Goal: Task Accomplishment & Management: Use online tool/utility

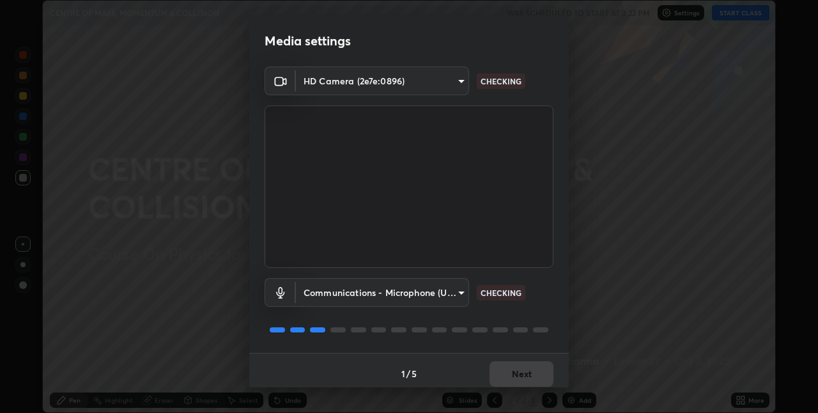
scroll to position [6, 0]
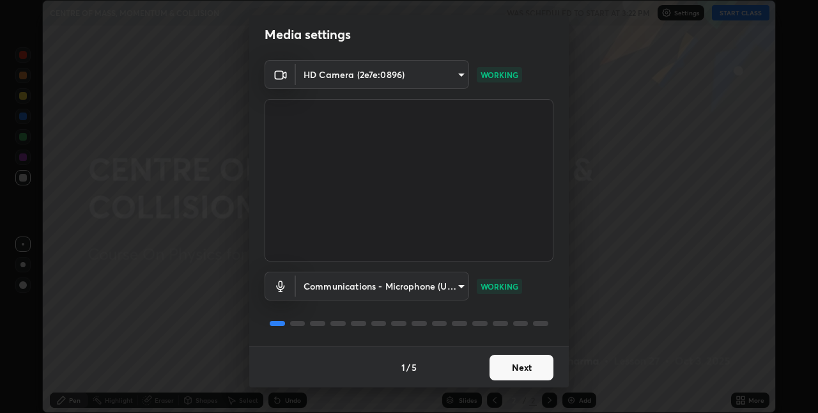
click at [501, 370] on button "Next" at bounding box center [522, 368] width 64 height 26
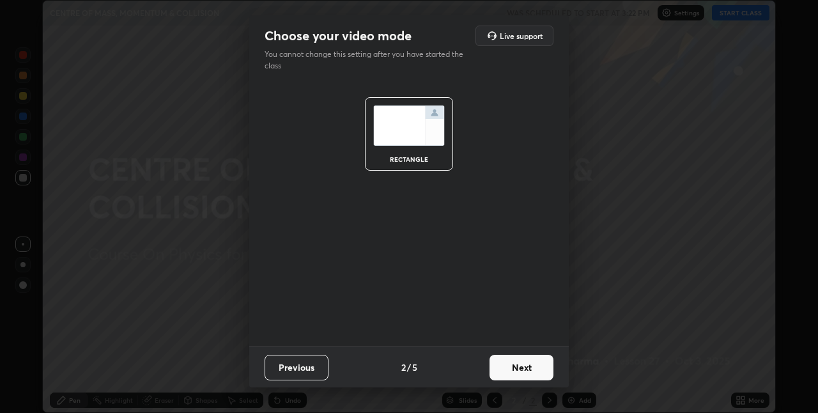
click at [505, 370] on button "Next" at bounding box center [522, 368] width 64 height 26
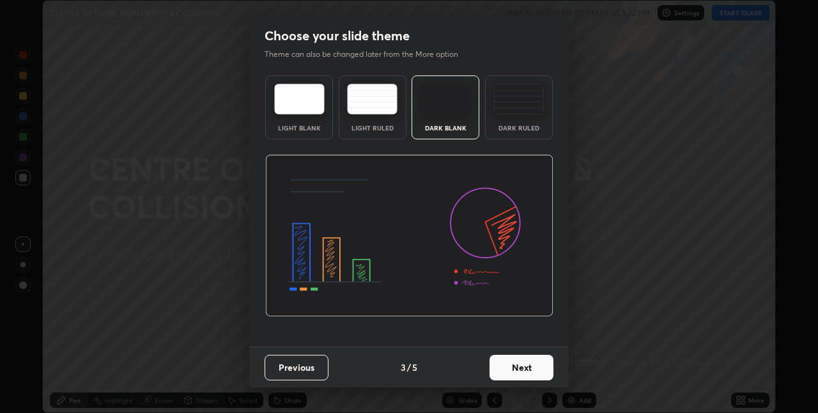
click at [513, 132] on div "Dark Ruled" at bounding box center [519, 107] width 68 height 64
click at [514, 371] on button "Next" at bounding box center [522, 368] width 64 height 26
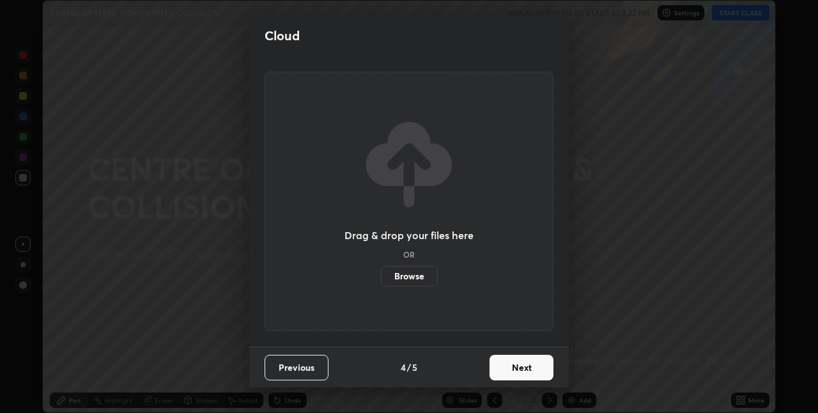
click at [510, 370] on button "Next" at bounding box center [522, 368] width 64 height 26
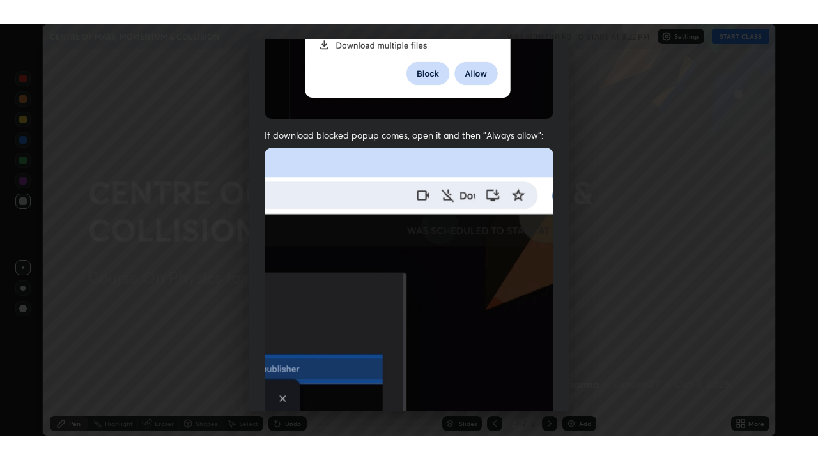
scroll to position [267, 0]
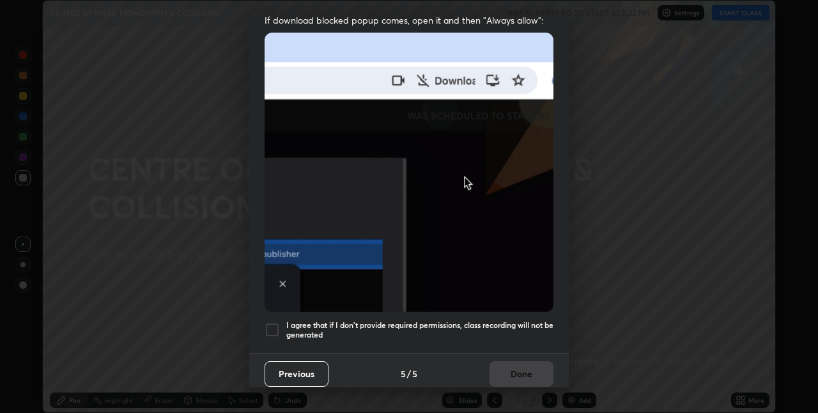
click at [270, 324] on div at bounding box center [272, 329] width 15 height 15
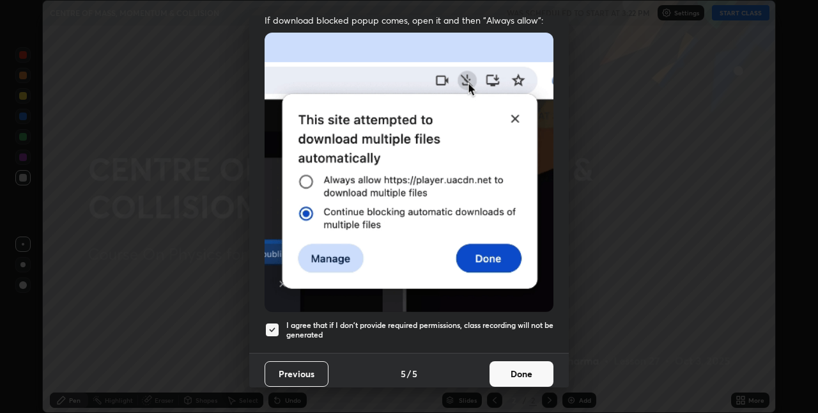
click at [501, 367] on button "Done" at bounding box center [522, 374] width 64 height 26
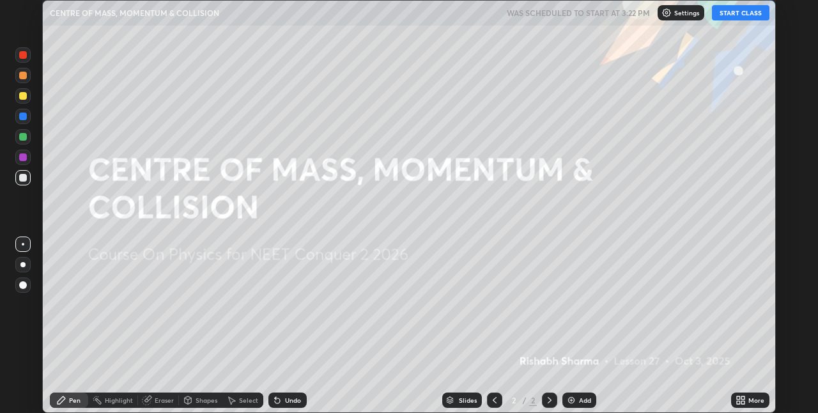
click at [739, 396] on icon at bounding box center [738, 397] width 3 height 3
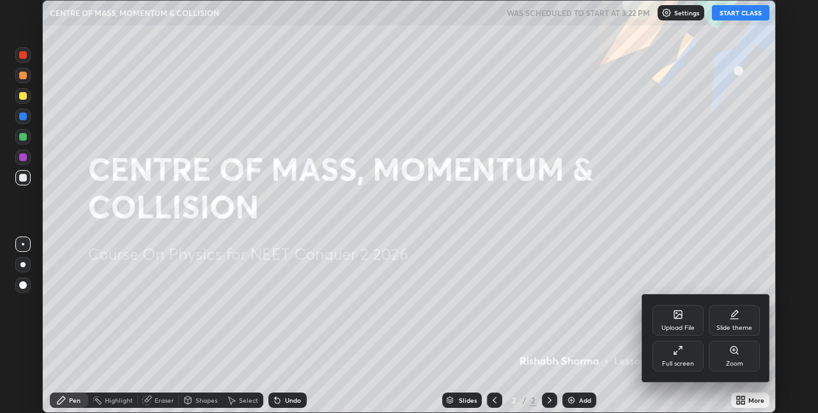
click at [687, 352] on div "Full screen" at bounding box center [678, 356] width 51 height 31
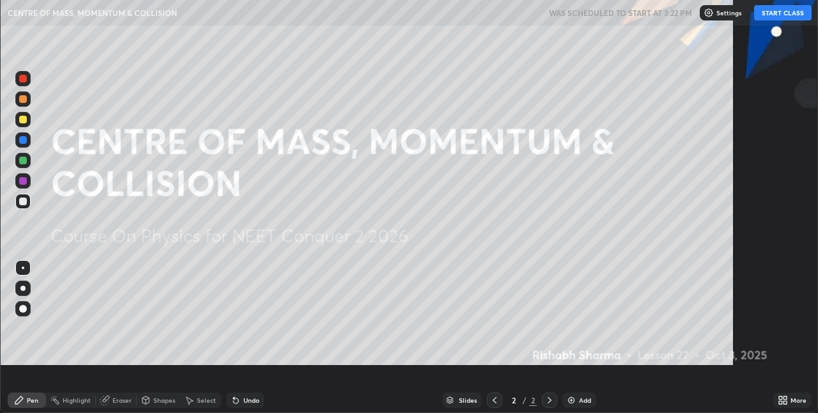
scroll to position [460, 818]
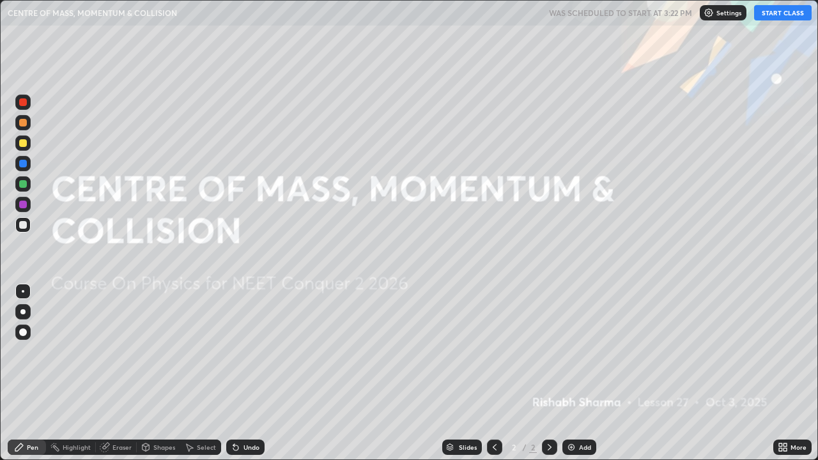
click at [780, 15] on button "START CLASS" at bounding box center [783, 12] width 58 height 15
click at [577, 412] on div "Add" at bounding box center [580, 447] width 34 height 15
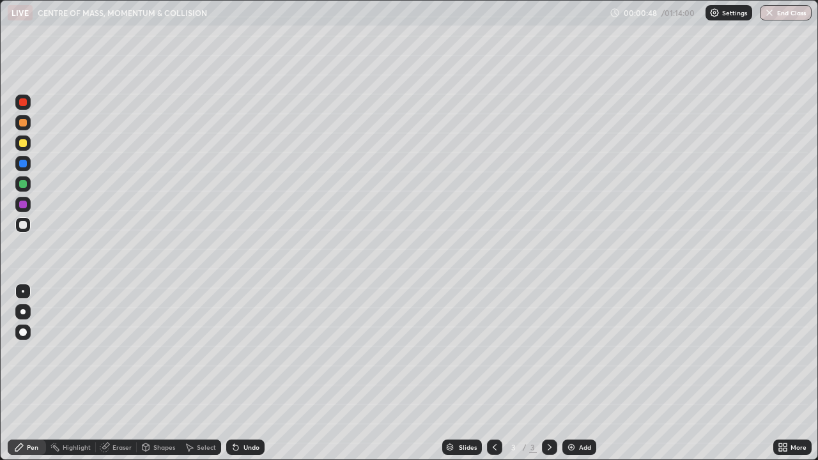
click at [23, 312] on div at bounding box center [22, 311] width 5 height 5
click at [157, 412] on div "Shapes" at bounding box center [164, 447] width 22 height 6
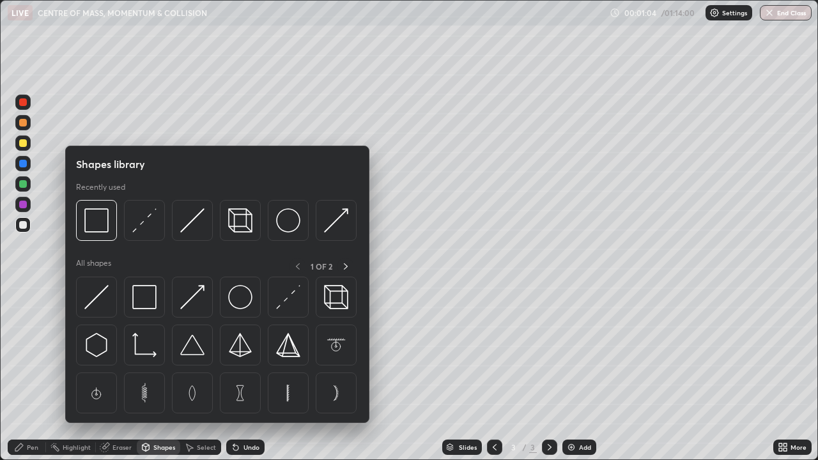
click at [36, 412] on div "Pen" at bounding box center [33, 447] width 12 height 6
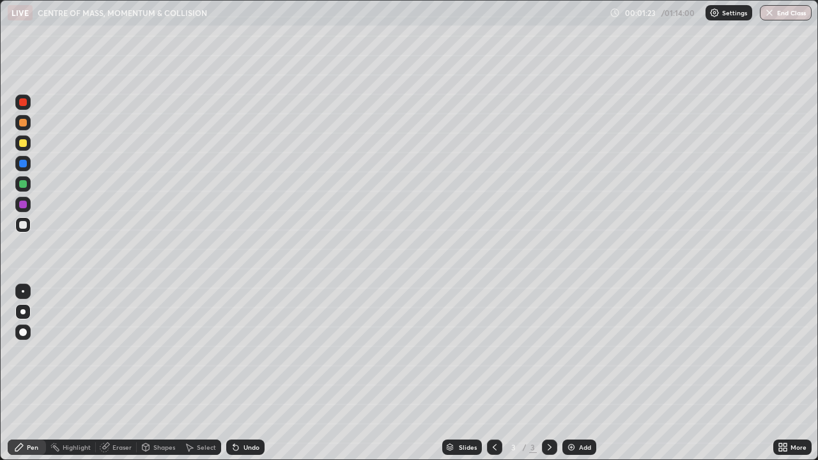
click at [123, 412] on div "Eraser" at bounding box center [116, 447] width 41 height 15
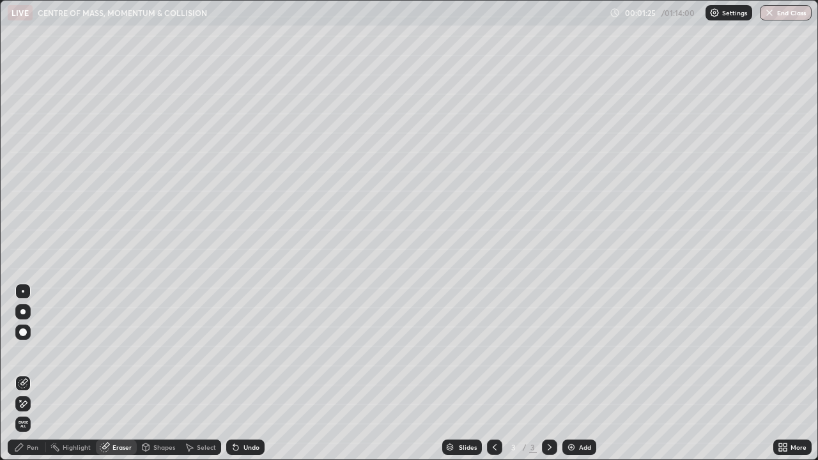
click at [35, 412] on div "Pen" at bounding box center [33, 447] width 12 height 6
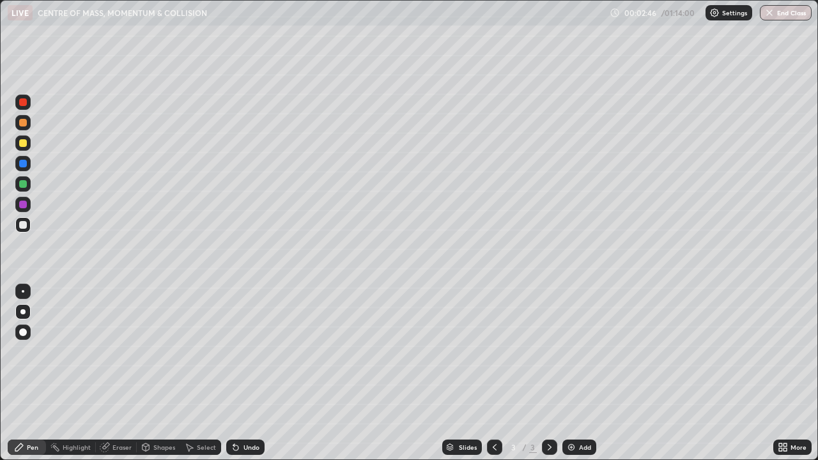
click at [577, 412] on div "Add" at bounding box center [580, 447] width 34 height 15
click at [494, 412] on icon at bounding box center [495, 447] width 10 height 10
click at [580, 412] on div "Add" at bounding box center [585, 447] width 12 height 6
click at [545, 412] on div at bounding box center [549, 448] width 15 height 26
click at [487, 412] on div at bounding box center [494, 447] width 15 height 15
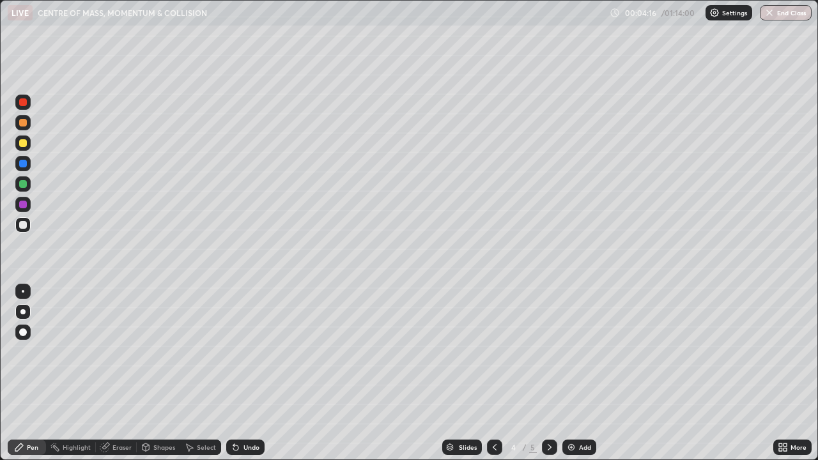
click at [543, 412] on div at bounding box center [549, 447] width 15 height 15
click at [155, 412] on div "Shapes" at bounding box center [158, 447] width 43 height 15
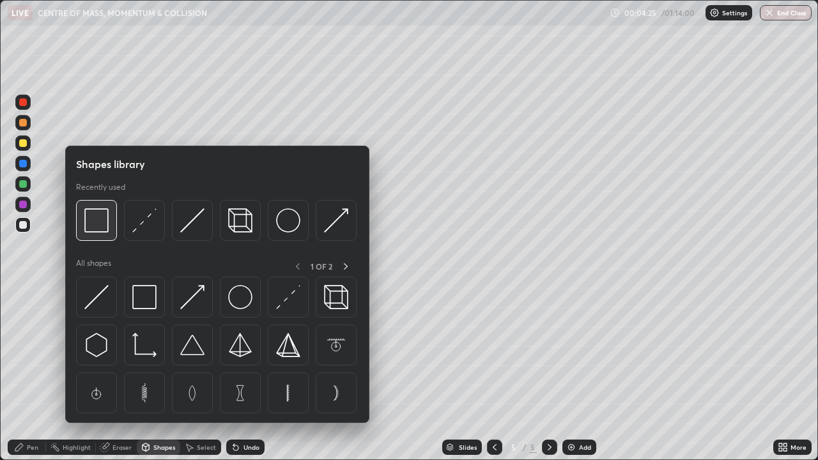
click at [107, 231] on img at bounding box center [96, 220] width 24 height 24
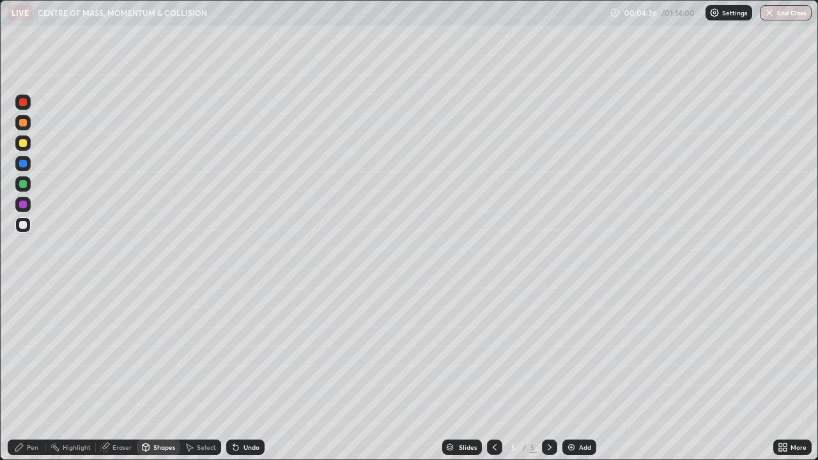
click at [33, 412] on div "Pen" at bounding box center [27, 447] width 38 height 15
click at [160, 412] on div "Shapes" at bounding box center [164, 447] width 22 height 6
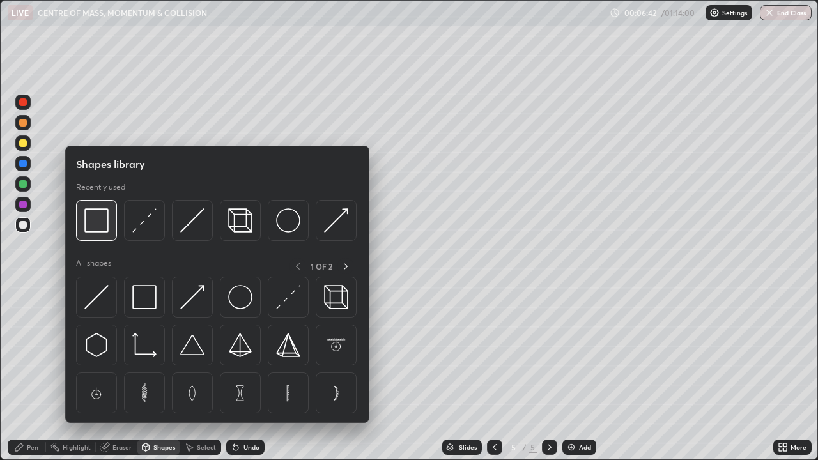
click at [104, 228] on img at bounding box center [96, 220] width 24 height 24
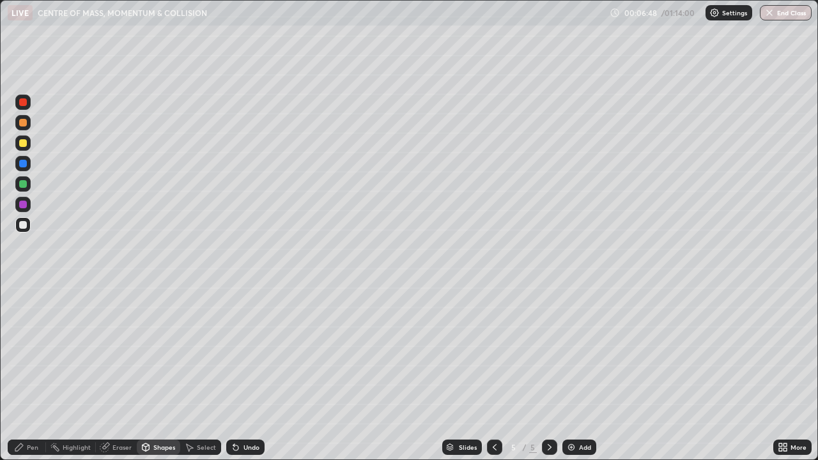
click at [233, 412] on icon at bounding box center [233, 444] width 1 height 1
click at [238, 412] on icon at bounding box center [236, 447] width 10 height 10
click at [159, 412] on div "Shapes" at bounding box center [164, 447] width 22 height 6
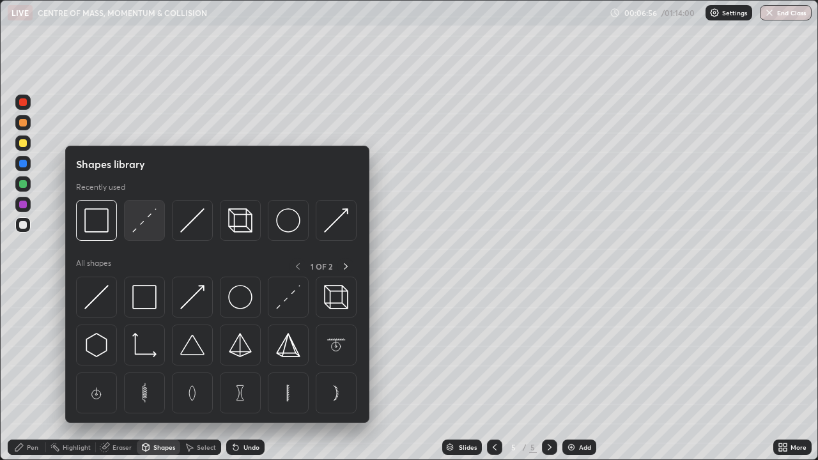
click at [147, 221] on img at bounding box center [144, 220] width 24 height 24
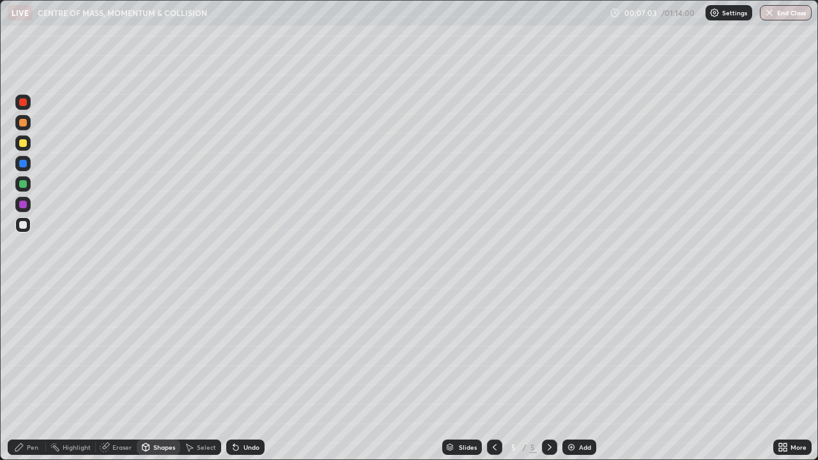
click at [29, 412] on div "Pen" at bounding box center [27, 447] width 38 height 15
click at [26, 140] on div at bounding box center [22, 143] width 15 height 15
click at [26, 224] on div at bounding box center [23, 225] width 8 height 8
click at [22, 145] on div at bounding box center [23, 143] width 8 height 8
click at [571, 412] on img at bounding box center [571, 447] width 10 height 10
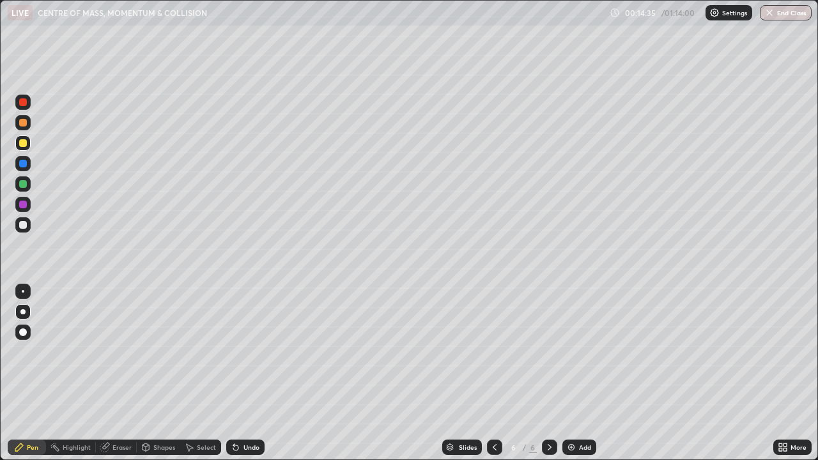
click at [24, 224] on div at bounding box center [23, 225] width 8 height 8
click at [161, 412] on div "Shapes" at bounding box center [158, 447] width 43 height 15
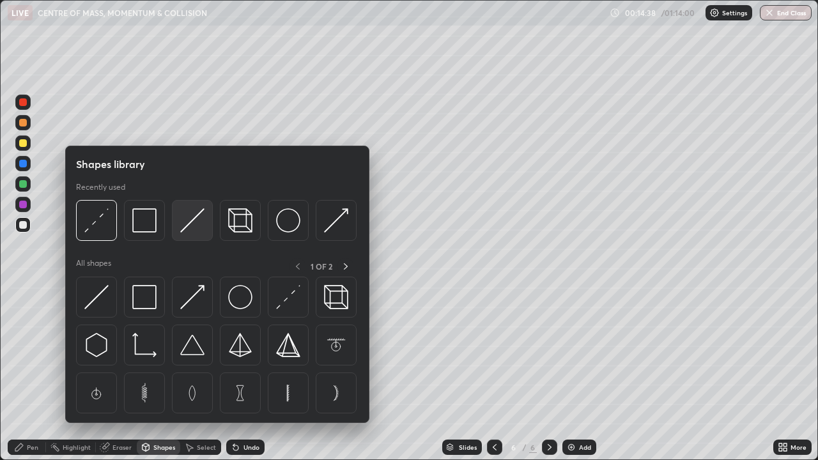
click at [196, 232] on img at bounding box center [192, 220] width 24 height 24
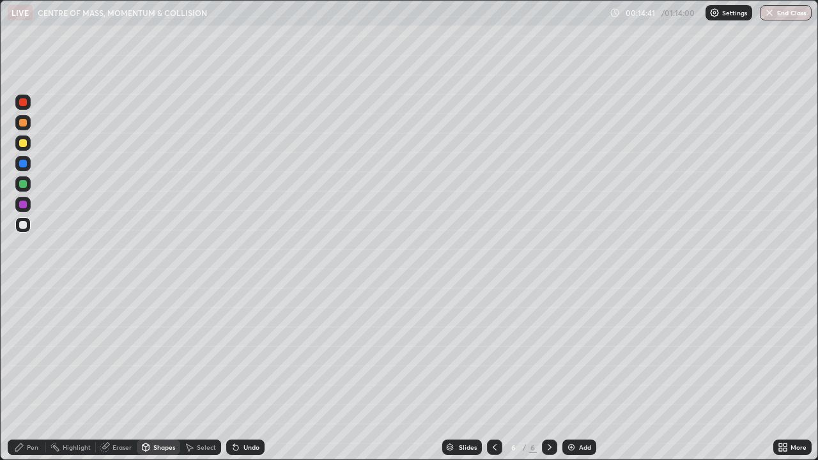
click at [241, 412] on div "Undo" at bounding box center [245, 447] width 38 height 15
click at [165, 412] on div "Shapes" at bounding box center [164, 447] width 22 height 6
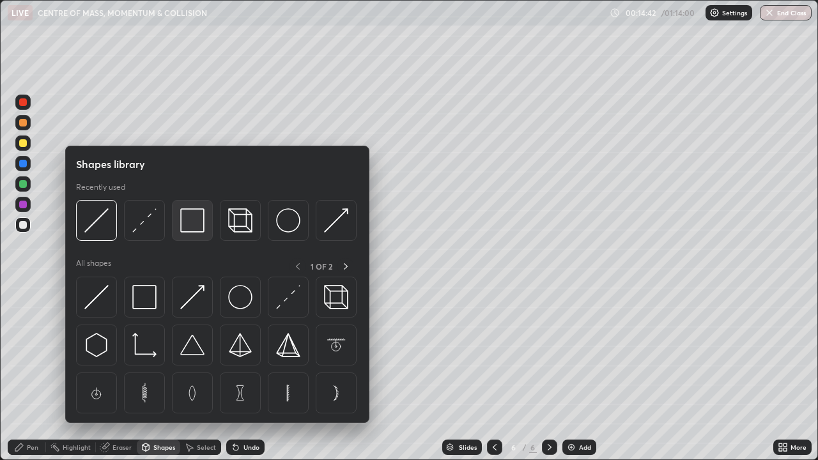
click at [187, 227] on img at bounding box center [192, 220] width 24 height 24
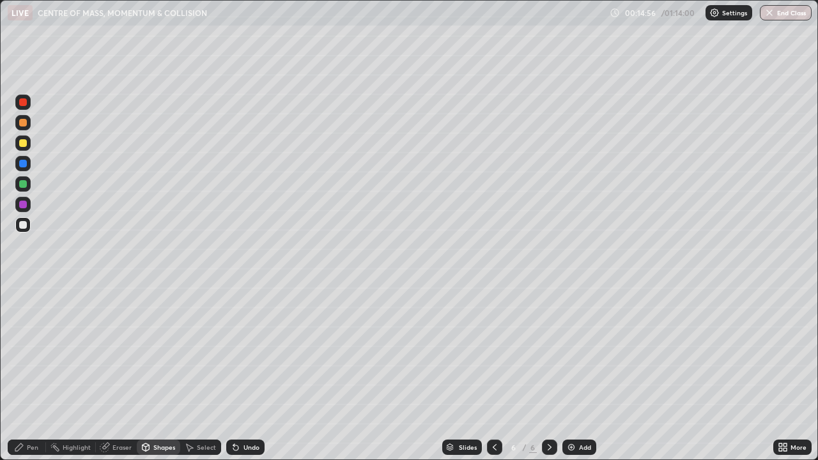
click at [157, 412] on div "Shapes" at bounding box center [158, 447] width 43 height 15
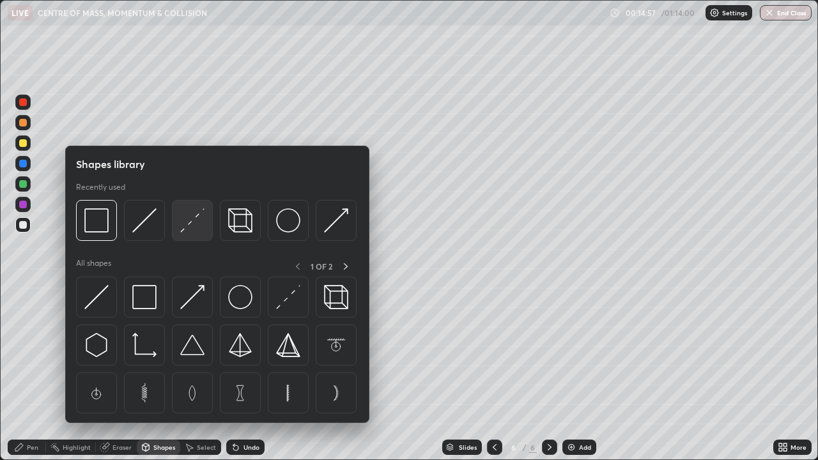
click at [197, 235] on div at bounding box center [192, 220] width 41 height 41
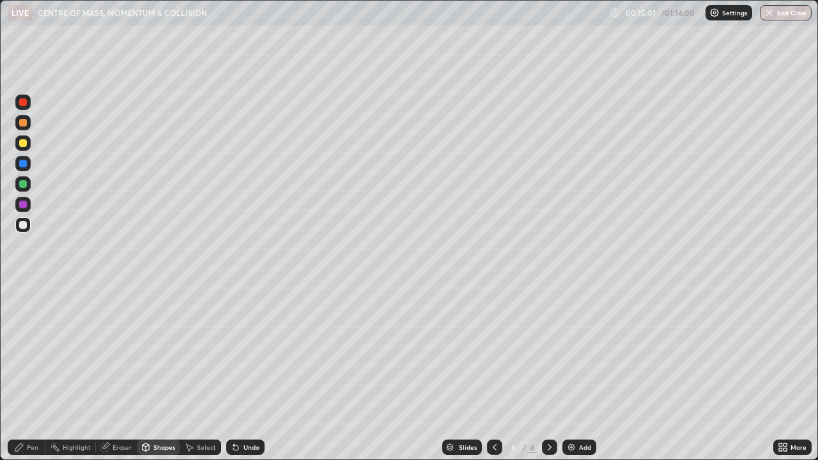
click at [33, 412] on div "Pen" at bounding box center [33, 447] width 12 height 6
click at [247, 412] on div "Undo" at bounding box center [252, 447] width 16 height 6
click at [245, 412] on div "Undo" at bounding box center [245, 447] width 38 height 15
click at [246, 412] on div "Undo" at bounding box center [252, 447] width 16 height 6
click at [244, 412] on div "Undo" at bounding box center [245, 447] width 38 height 15
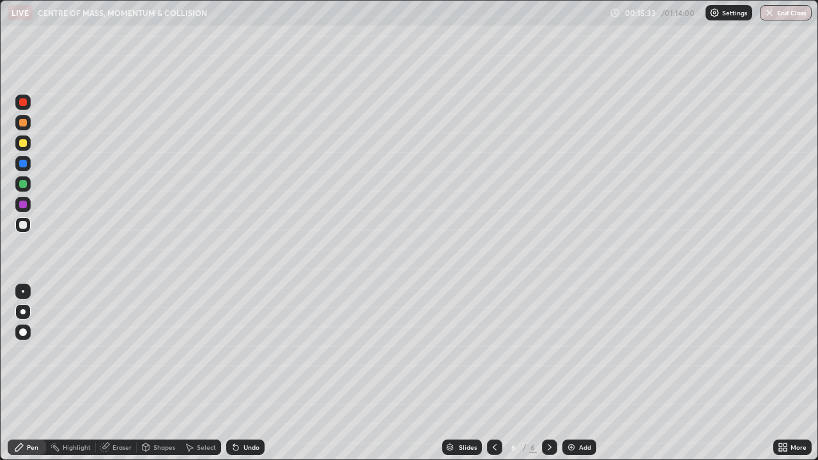
click at [236, 412] on icon at bounding box center [235, 448] width 5 height 5
click at [122, 412] on div "Eraser" at bounding box center [122, 447] width 19 height 6
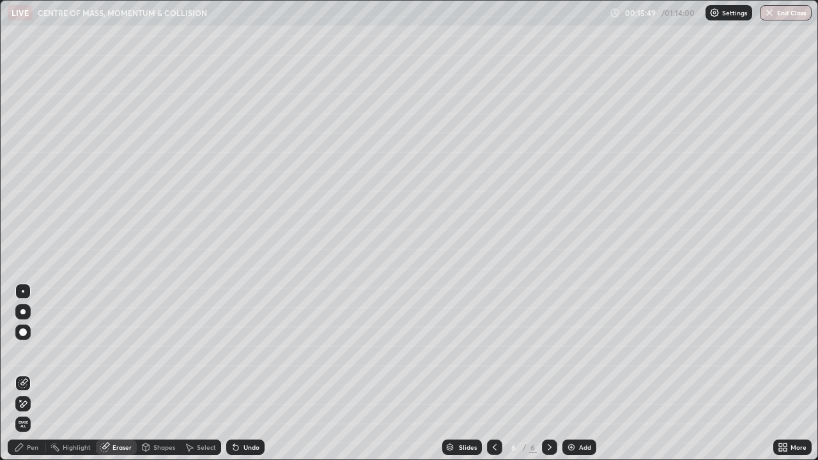
click at [24, 412] on div "Pen" at bounding box center [27, 447] width 38 height 15
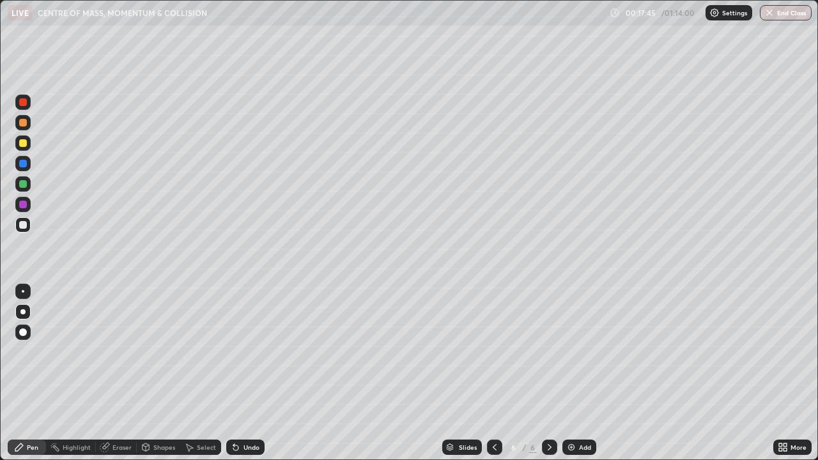
click at [24, 224] on div at bounding box center [23, 225] width 8 height 8
click at [24, 144] on div at bounding box center [23, 143] width 8 height 8
click at [569, 412] on img at bounding box center [571, 447] width 10 height 10
click at [20, 224] on div at bounding box center [23, 225] width 8 height 8
click at [160, 412] on div "Shapes" at bounding box center [164, 447] width 22 height 6
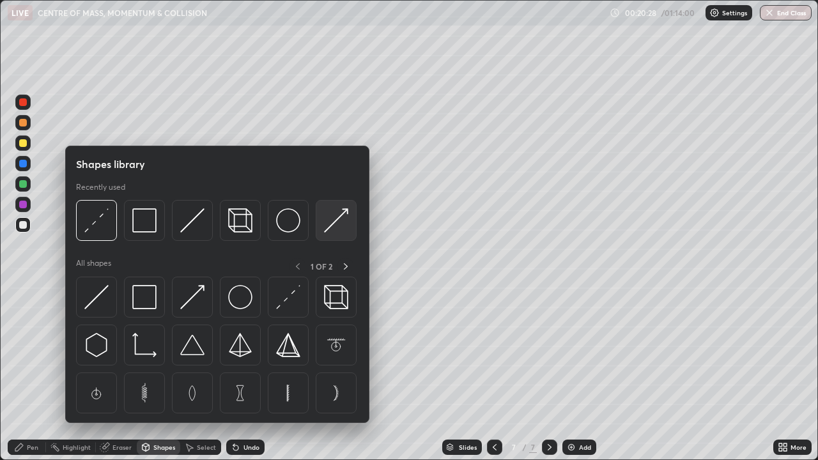
click at [328, 224] on img at bounding box center [336, 220] width 24 height 24
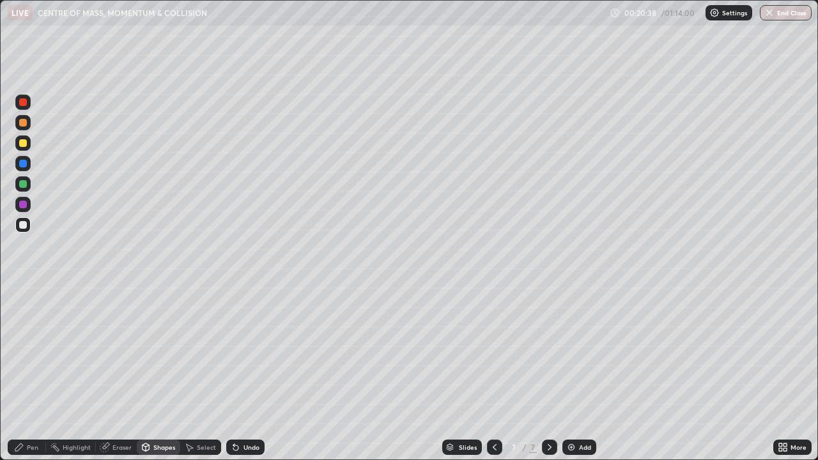
click at [165, 412] on div "Shapes" at bounding box center [164, 447] width 22 height 6
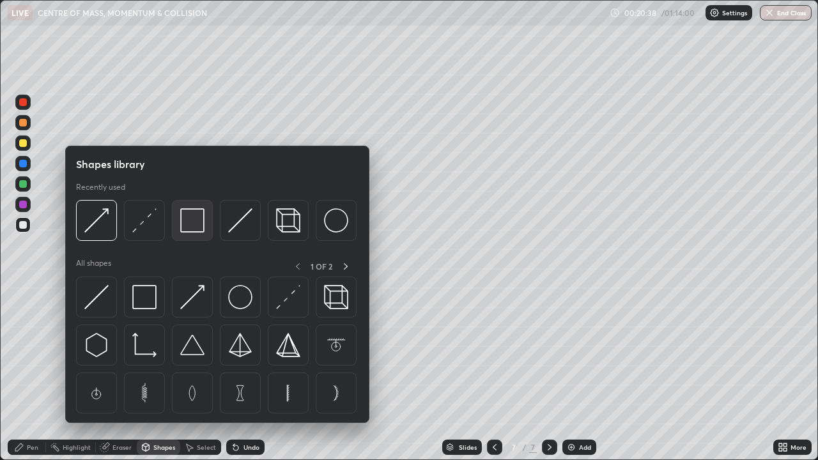
click at [199, 226] on img at bounding box center [192, 220] width 24 height 24
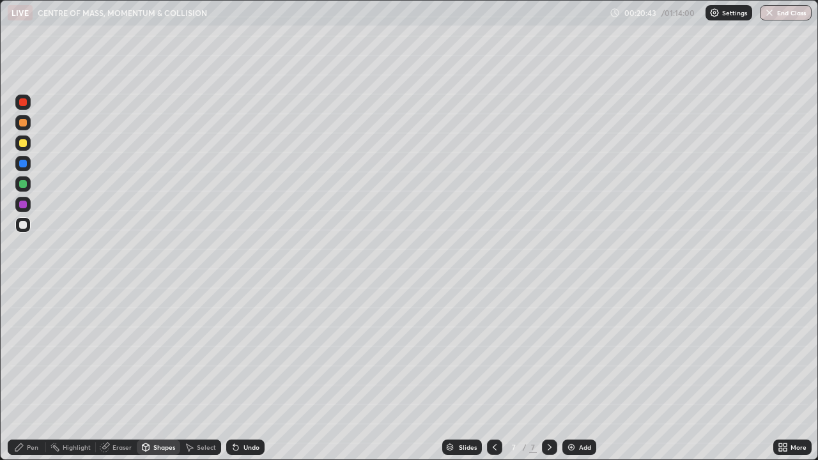
click at [246, 412] on div "Undo" at bounding box center [252, 447] width 16 height 6
click at [248, 412] on div "Undo" at bounding box center [245, 447] width 38 height 15
click at [36, 412] on div "Pen" at bounding box center [33, 447] width 12 height 6
click at [29, 329] on div at bounding box center [22, 332] width 15 height 15
click at [157, 412] on div "Shapes" at bounding box center [164, 447] width 22 height 6
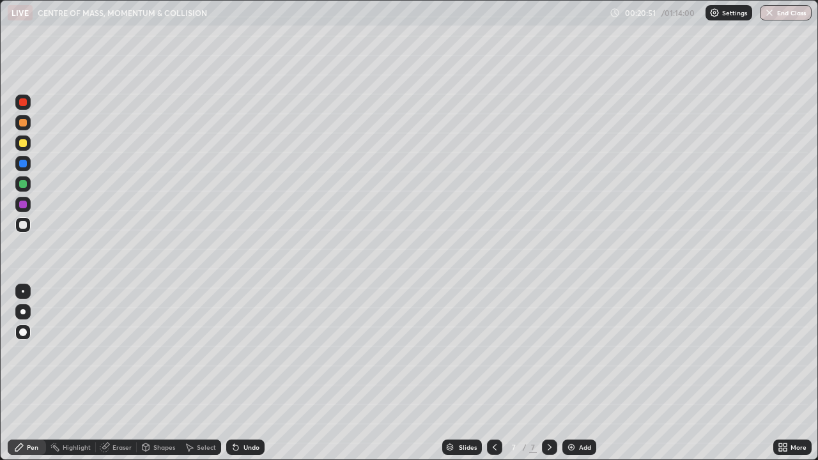
click at [157, 412] on div "Shapes" at bounding box center [164, 447] width 22 height 6
click at [158, 412] on div "Shapes" at bounding box center [164, 447] width 22 height 6
click at [116, 412] on div "Eraser" at bounding box center [122, 447] width 19 height 6
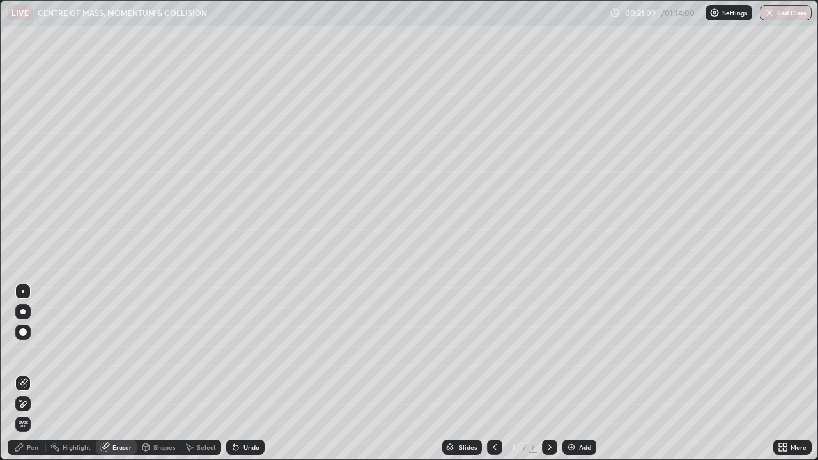
click at [163, 412] on div "Shapes" at bounding box center [164, 447] width 22 height 6
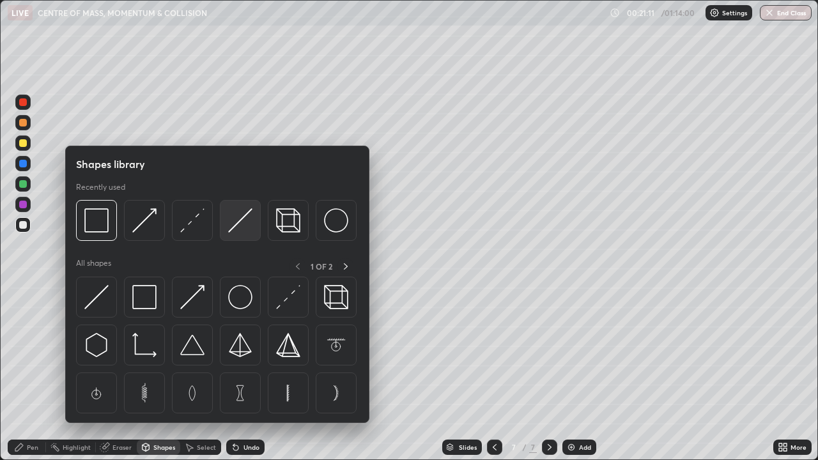
click at [233, 232] on img at bounding box center [240, 220] width 24 height 24
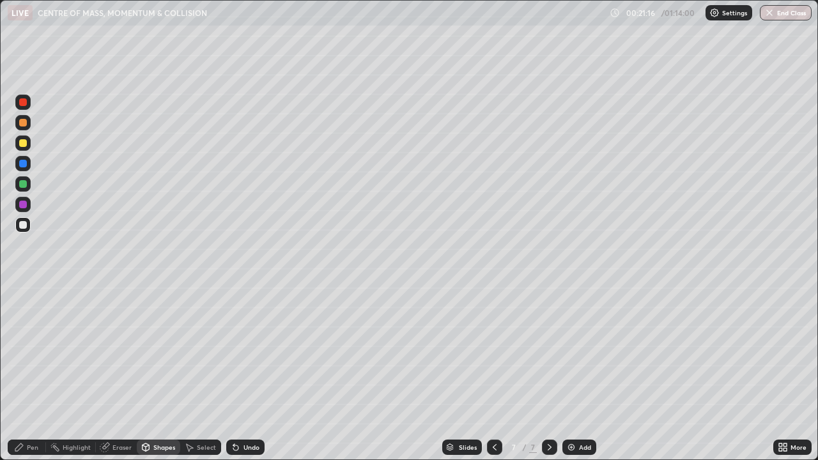
click at [33, 412] on div "Pen" at bounding box center [33, 447] width 12 height 6
click at [23, 292] on div at bounding box center [23, 291] width 3 height 3
click at [152, 412] on div "Shapes" at bounding box center [158, 447] width 43 height 15
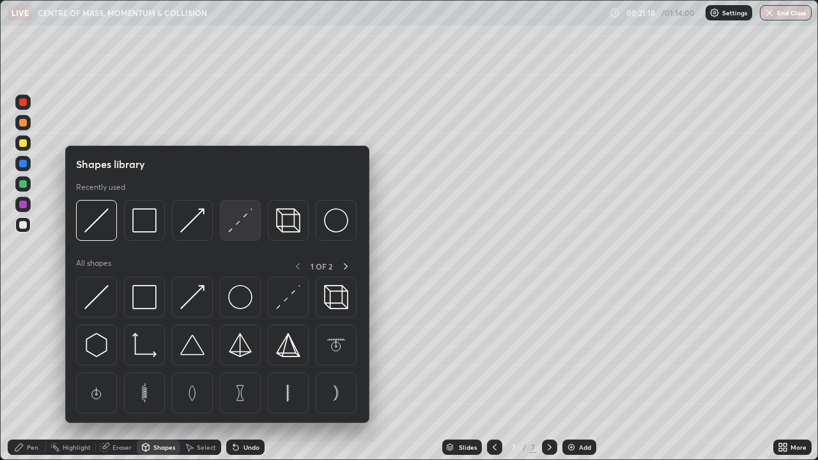
click at [240, 224] on img at bounding box center [240, 220] width 24 height 24
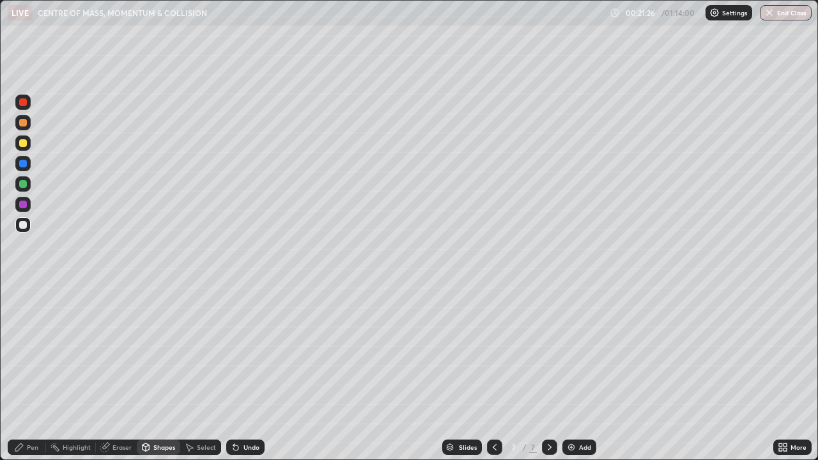
click at [35, 412] on div "Pen" at bounding box center [27, 447] width 38 height 15
click at [167, 412] on div "Shapes" at bounding box center [164, 447] width 22 height 6
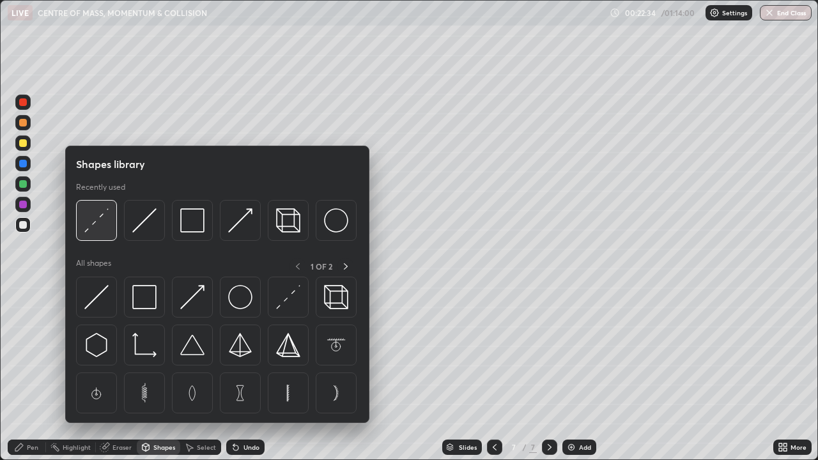
click at [109, 228] on div at bounding box center [96, 220] width 41 height 41
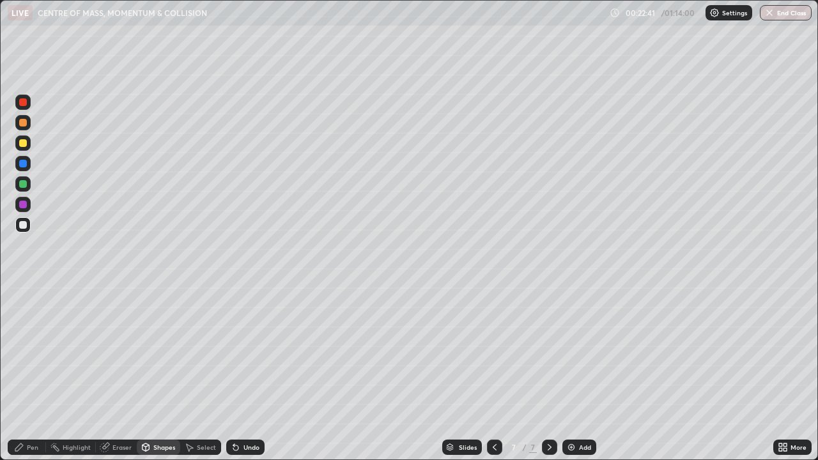
click at [210, 412] on div "Select" at bounding box center [200, 447] width 41 height 15
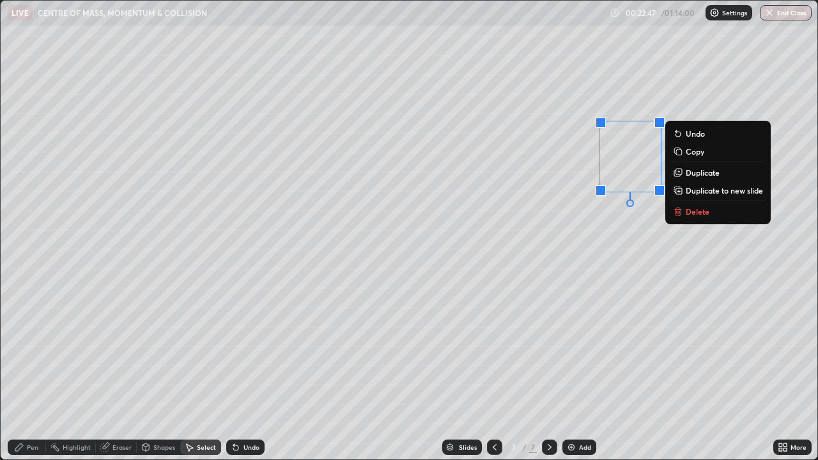
click at [210, 412] on div "Select" at bounding box center [206, 447] width 19 height 6
click at [695, 412] on div "0 ° Undo Copy Duplicate Duplicate to new slide Delete" at bounding box center [409, 230] width 817 height 459
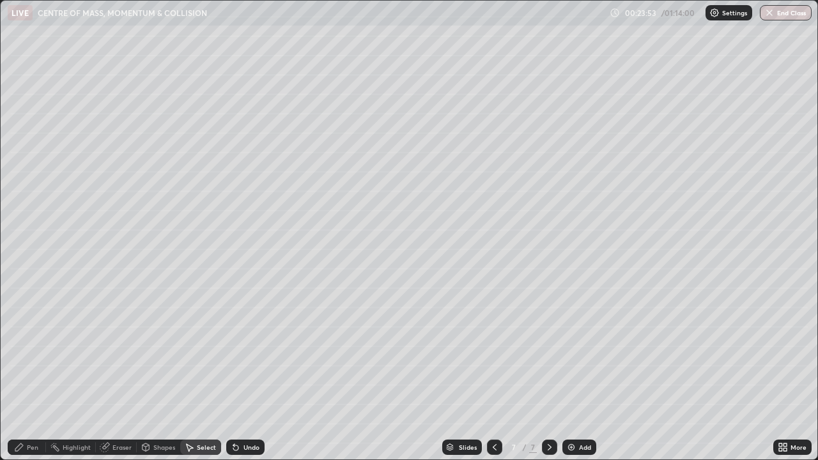
click at [571, 412] on img at bounding box center [571, 447] width 10 height 10
click at [22, 412] on icon at bounding box center [19, 448] width 8 height 8
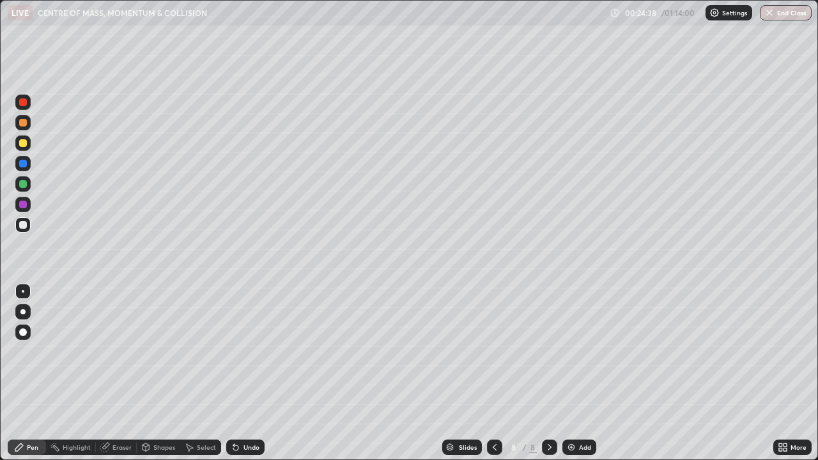
click at [24, 144] on div at bounding box center [23, 143] width 8 height 8
click at [24, 227] on div at bounding box center [23, 225] width 8 height 8
click at [24, 184] on div at bounding box center [23, 184] width 8 height 8
click at [26, 228] on div at bounding box center [23, 225] width 8 height 8
click at [156, 412] on div "Shapes" at bounding box center [164, 447] width 22 height 6
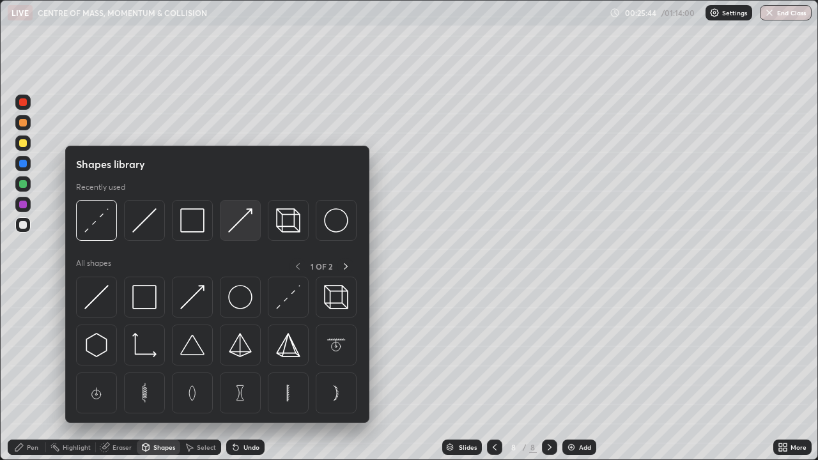
click at [246, 222] on img at bounding box center [240, 220] width 24 height 24
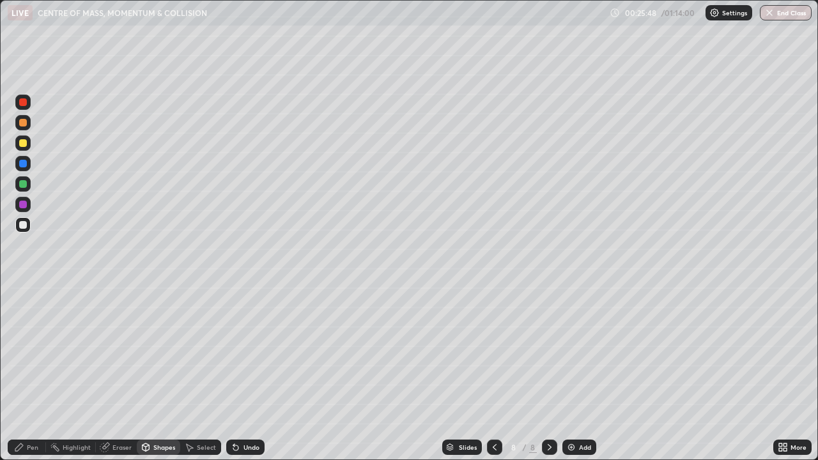
click at [23, 412] on icon at bounding box center [19, 447] width 10 height 10
click at [582, 412] on div "Add" at bounding box center [580, 447] width 34 height 15
click at [21, 313] on div at bounding box center [22, 311] width 5 height 5
click at [163, 412] on div "Shapes" at bounding box center [164, 447] width 22 height 6
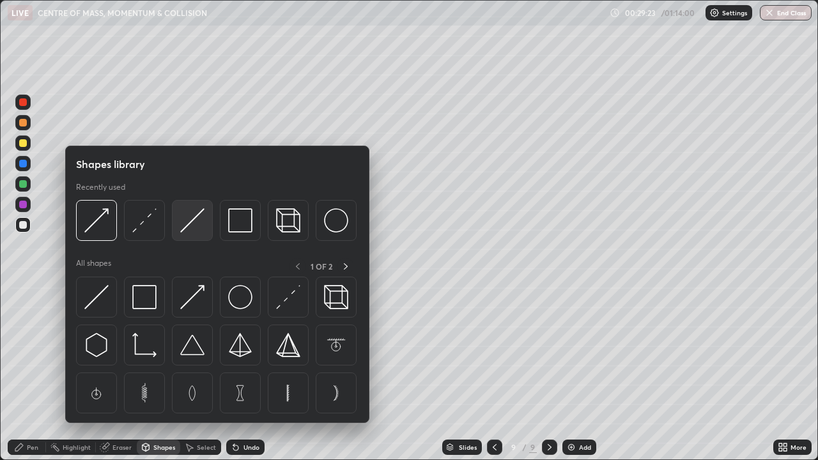
click at [203, 231] on img at bounding box center [192, 220] width 24 height 24
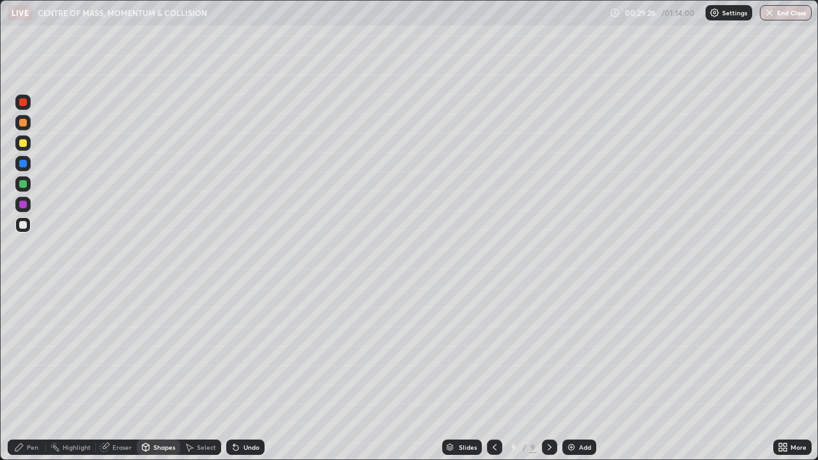
click at [240, 412] on div "Undo" at bounding box center [245, 447] width 38 height 15
click at [168, 412] on div "Shapes" at bounding box center [164, 447] width 22 height 6
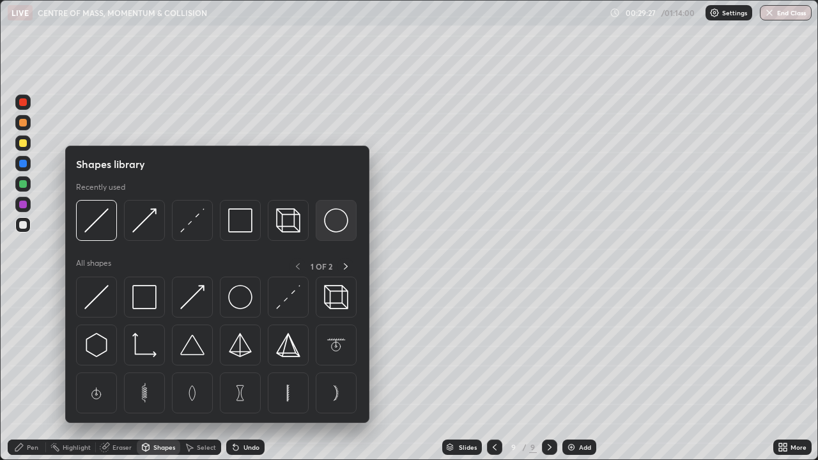
click at [336, 226] on img at bounding box center [336, 220] width 24 height 24
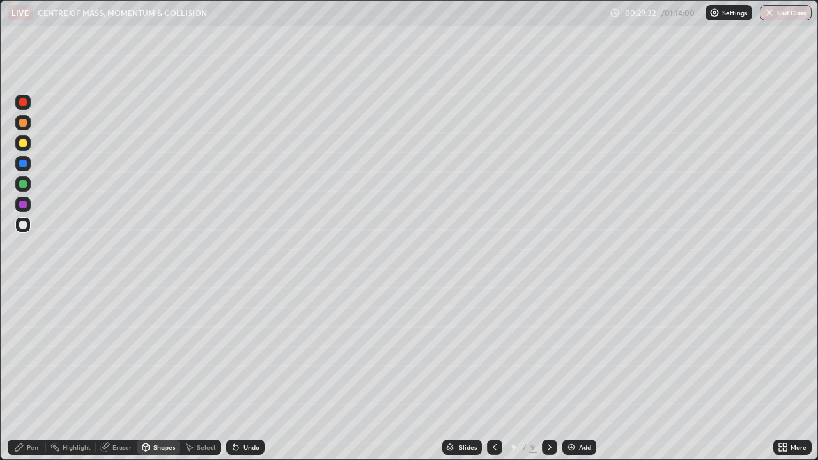
click at [22, 412] on icon at bounding box center [19, 448] width 8 height 8
click at [23, 292] on div at bounding box center [23, 291] width 3 height 3
click at [162, 412] on div "Shapes" at bounding box center [164, 447] width 22 height 6
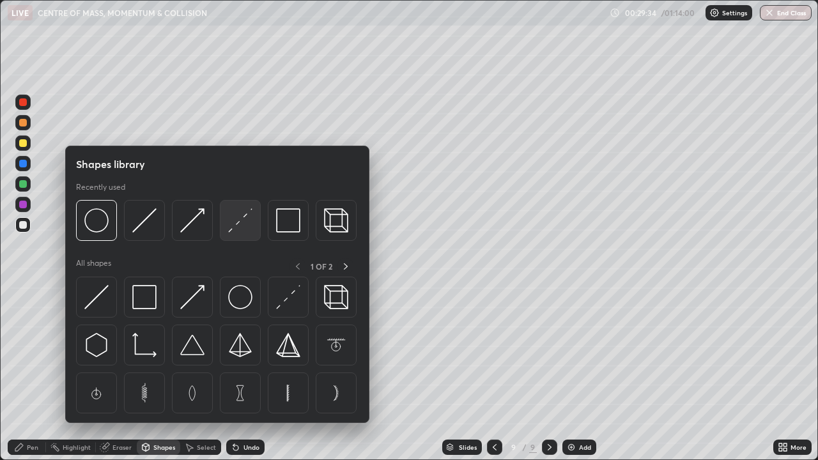
click at [248, 230] on img at bounding box center [240, 220] width 24 height 24
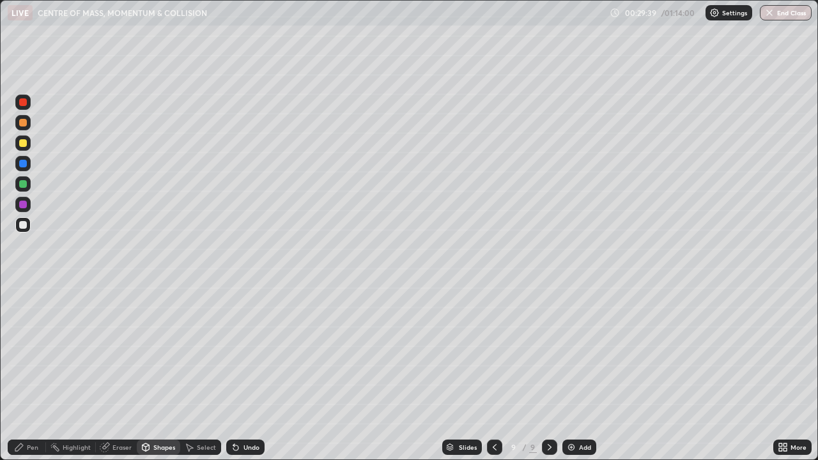
click at [168, 412] on div "Shapes" at bounding box center [164, 447] width 22 height 6
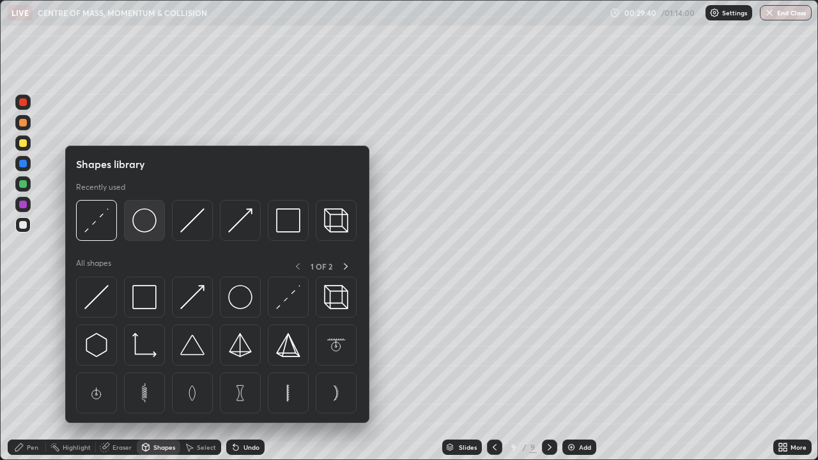
click at [154, 225] on img at bounding box center [144, 220] width 24 height 24
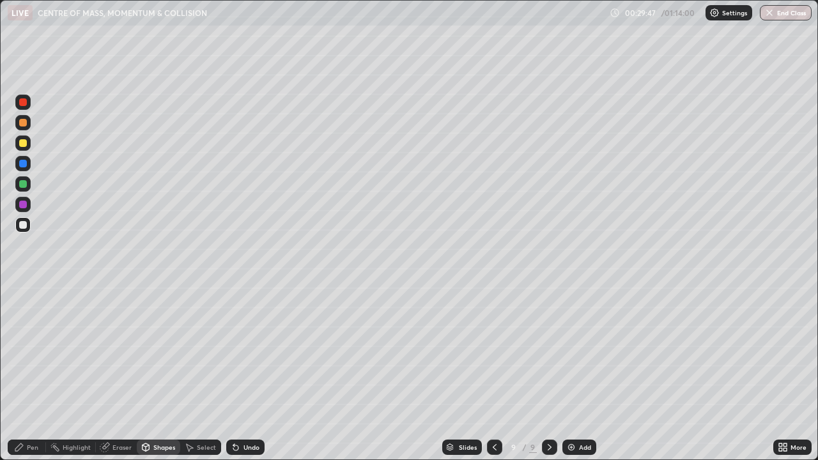
click at [205, 412] on div "Select" at bounding box center [206, 447] width 19 height 6
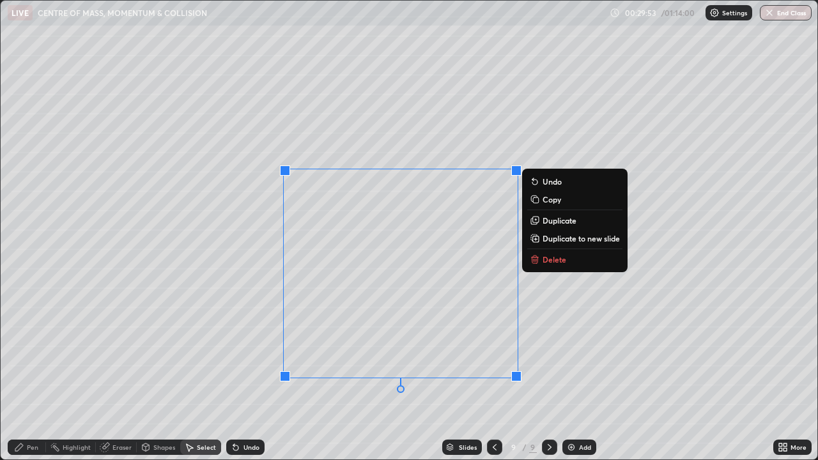
click at [560, 344] on div "0 ° Undo Copy Duplicate Duplicate to new slide Delete" at bounding box center [409, 230] width 817 height 459
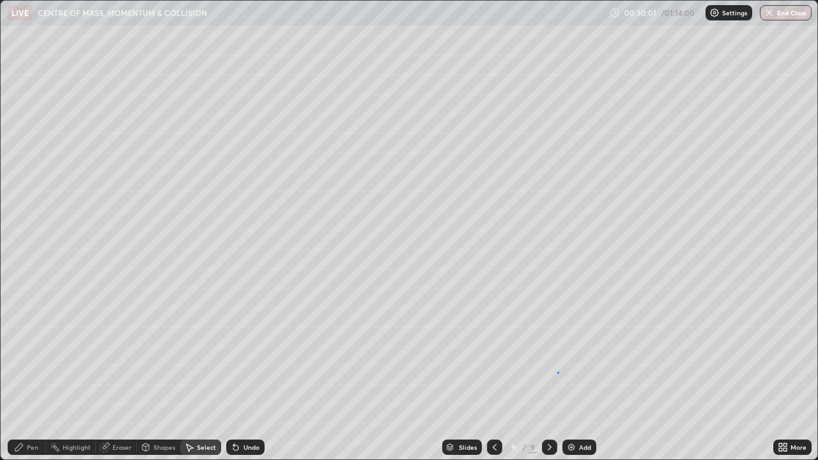
click at [558, 373] on div "0 ° Undo Copy Duplicate Duplicate to new slide Delete" at bounding box center [409, 230] width 817 height 459
click at [120, 412] on div "Eraser" at bounding box center [122, 447] width 19 height 6
click at [26, 412] on div "Pen" at bounding box center [27, 447] width 38 height 15
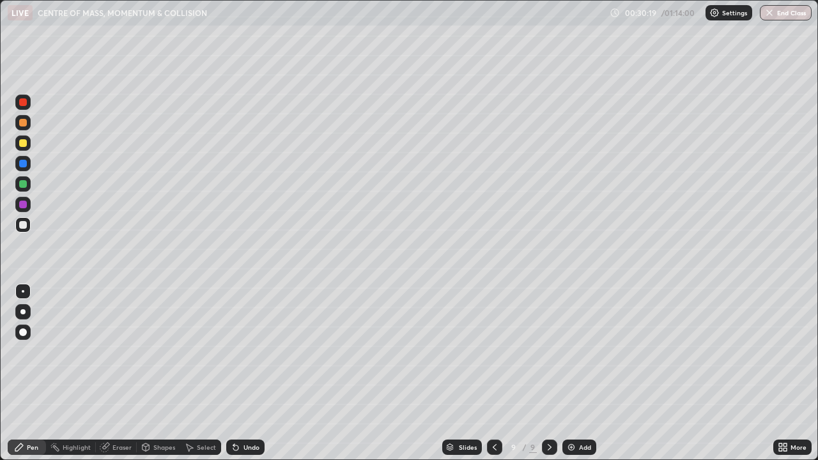
click at [27, 318] on div at bounding box center [22, 311] width 15 height 15
click at [24, 145] on div at bounding box center [23, 143] width 8 height 8
click at [781, 412] on icon at bounding box center [780, 445] width 3 height 3
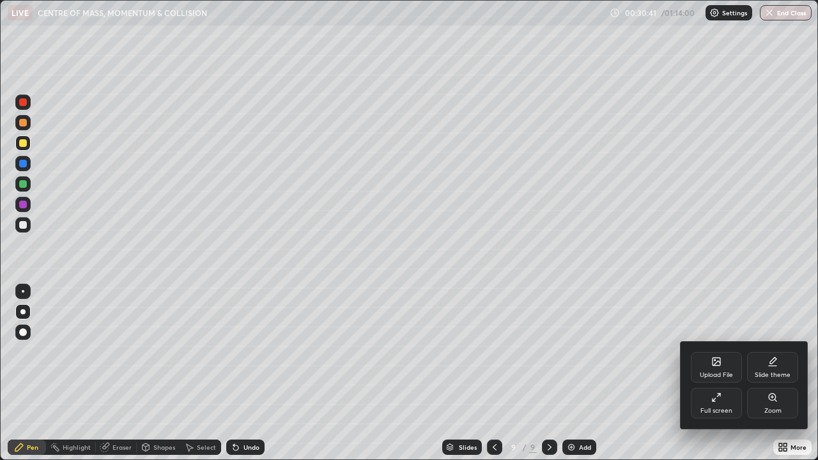
click at [712, 404] on div "Full screen" at bounding box center [716, 403] width 51 height 31
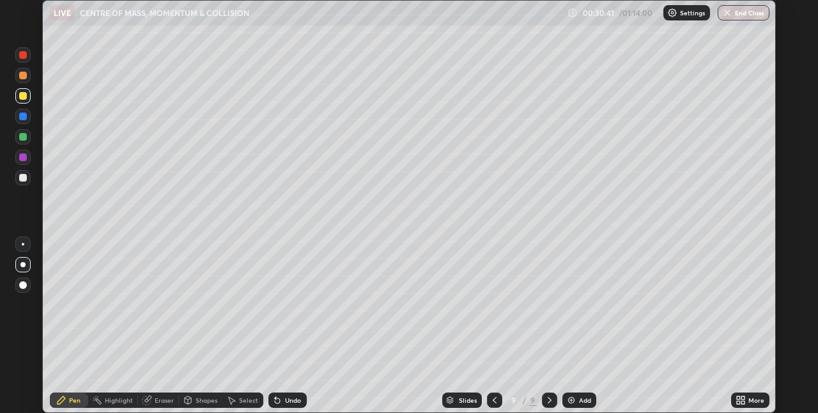
scroll to position [63520, 63115]
click at [25, 139] on div at bounding box center [23, 137] width 8 height 8
click at [24, 181] on div at bounding box center [23, 178] width 8 height 8
click at [570, 404] on img at bounding box center [571, 400] width 10 height 10
click at [164, 405] on div "Eraser" at bounding box center [158, 400] width 41 height 15
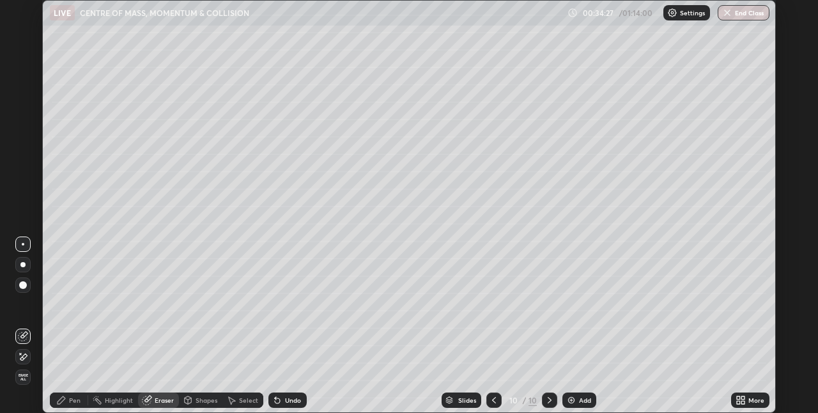
click at [203, 407] on div "Shapes" at bounding box center [200, 400] width 43 height 15
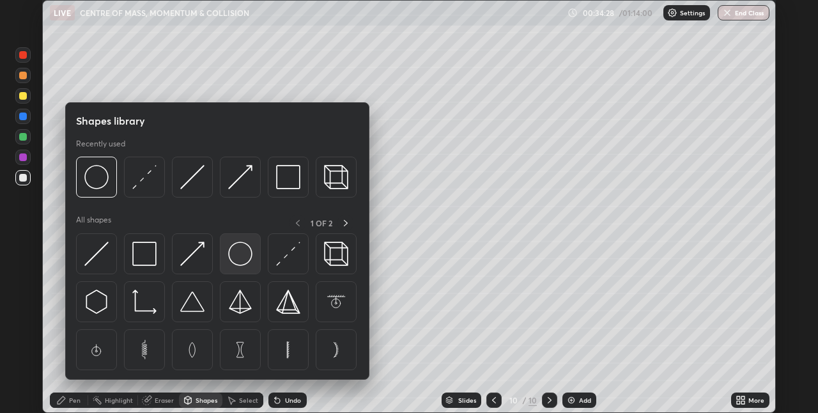
click at [246, 260] on img at bounding box center [240, 254] width 24 height 24
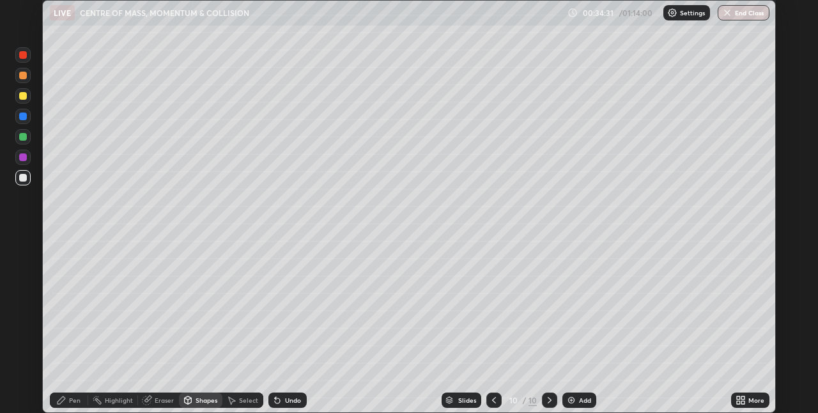
click at [200, 400] on div "Shapes" at bounding box center [207, 400] width 22 height 6
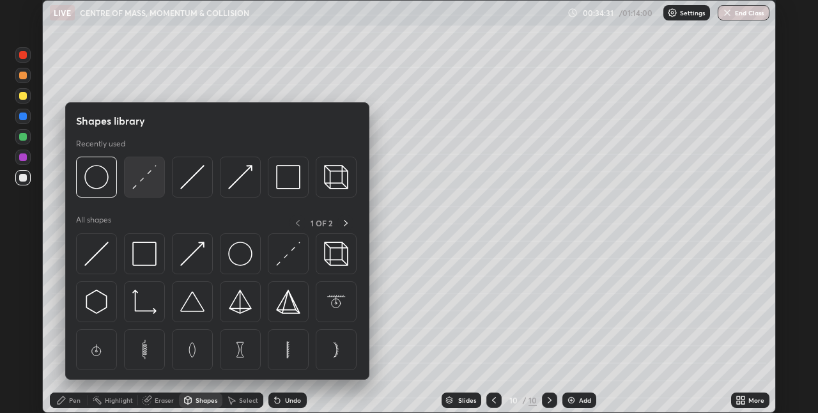
click at [148, 186] on img at bounding box center [144, 177] width 24 height 24
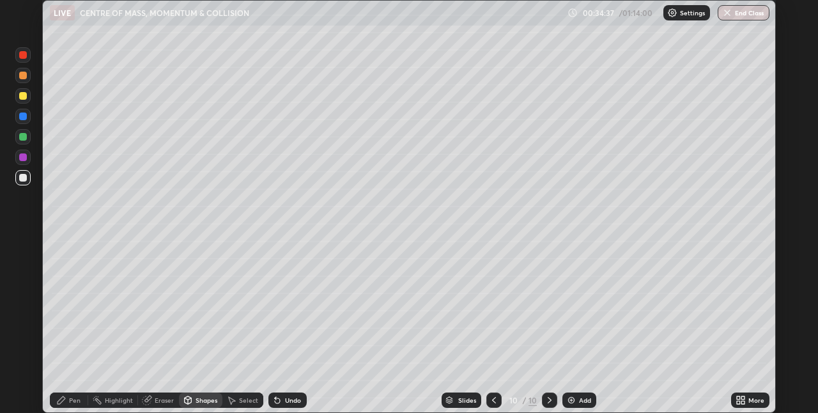
click at [74, 399] on div "Pen" at bounding box center [75, 400] width 12 height 6
click at [204, 399] on div "Shapes" at bounding box center [207, 400] width 22 height 6
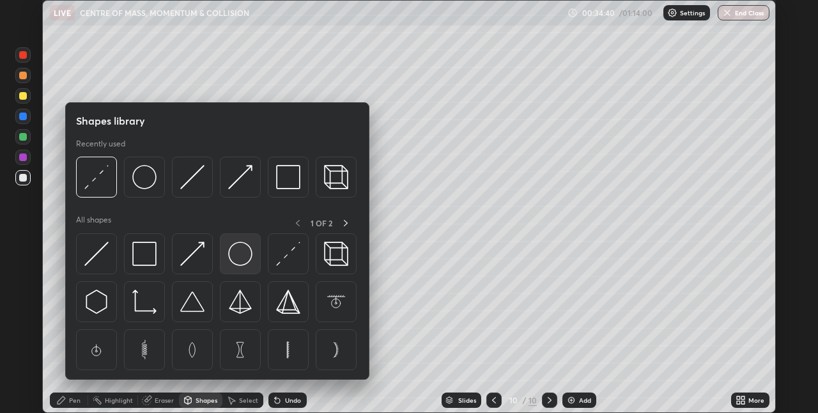
click at [243, 254] on img at bounding box center [240, 254] width 24 height 24
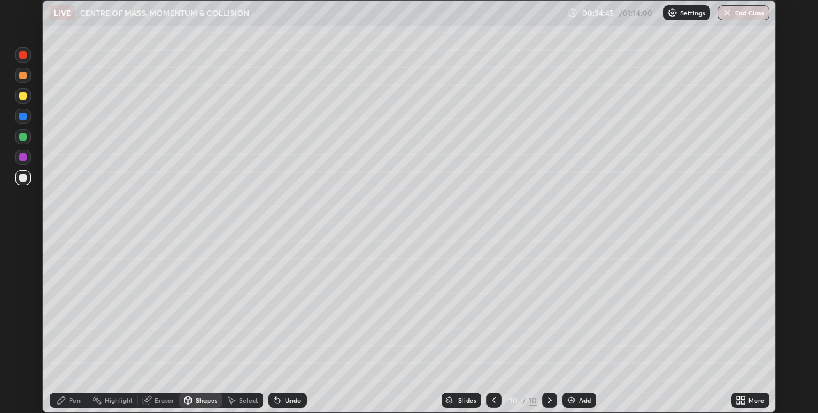
click at [247, 400] on div "Select" at bounding box center [248, 400] width 19 height 6
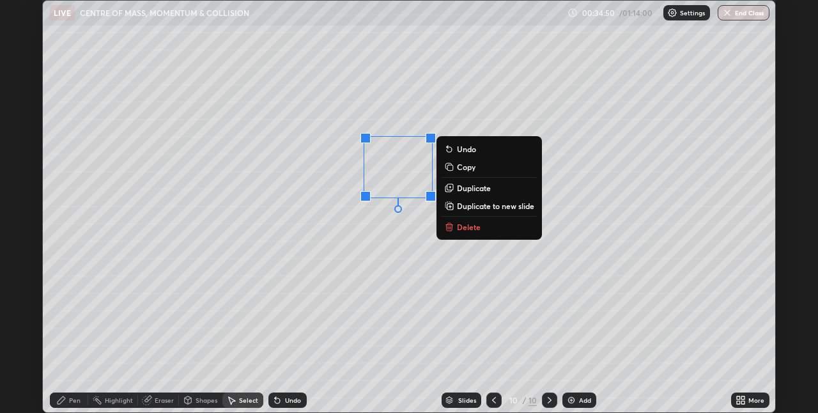
click at [66, 400] on icon at bounding box center [61, 400] width 10 height 10
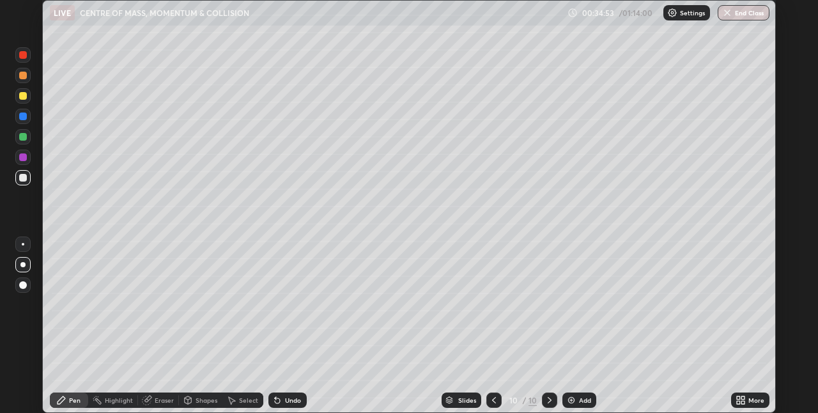
click at [203, 402] on div "Shapes" at bounding box center [207, 400] width 22 height 6
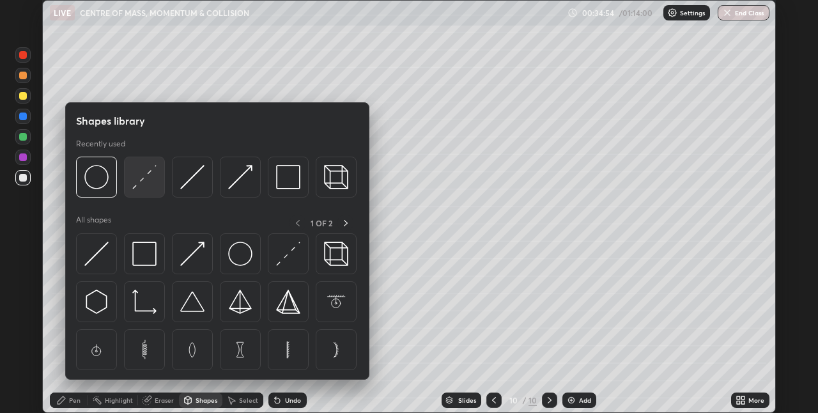
click at [148, 191] on div at bounding box center [144, 177] width 41 height 41
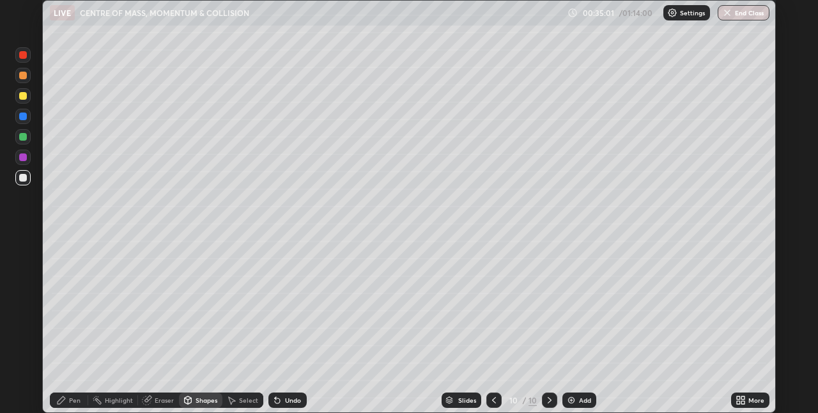
click at [70, 400] on div "Pen" at bounding box center [75, 400] width 12 height 6
click at [295, 402] on div "Undo" at bounding box center [293, 400] width 16 height 6
click at [295, 399] on div "Undo" at bounding box center [293, 400] width 16 height 6
click at [289, 400] on div "Undo" at bounding box center [293, 400] width 16 height 6
click at [289, 405] on div "Undo" at bounding box center [288, 400] width 38 height 15
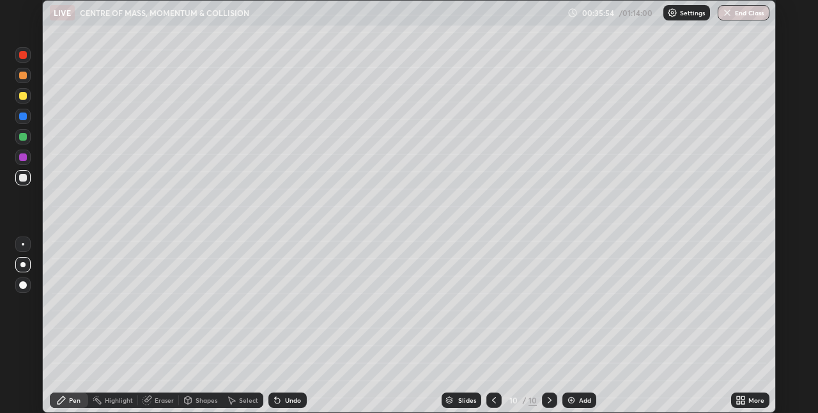
click at [292, 407] on div "Undo" at bounding box center [288, 400] width 38 height 15
click at [286, 402] on div "Undo" at bounding box center [293, 400] width 16 height 6
click at [288, 403] on div "Undo" at bounding box center [293, 400] width 16 height 6
click at [282, 402] on div "Undo" at bounding box center [288, 400] width 38 height 15
click at [582, 405] on div "Add" at bounding box center [580, 400] width 34 height 15
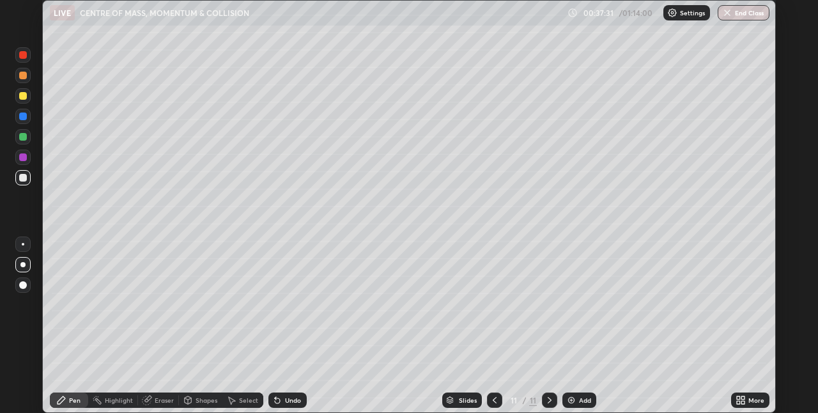
click at [17, 98] on div at bounding box center [22, 95] width 15 height 15
click at [214, 403] on div "Shapes" at bounding box center [207, 400] width 22 height 6
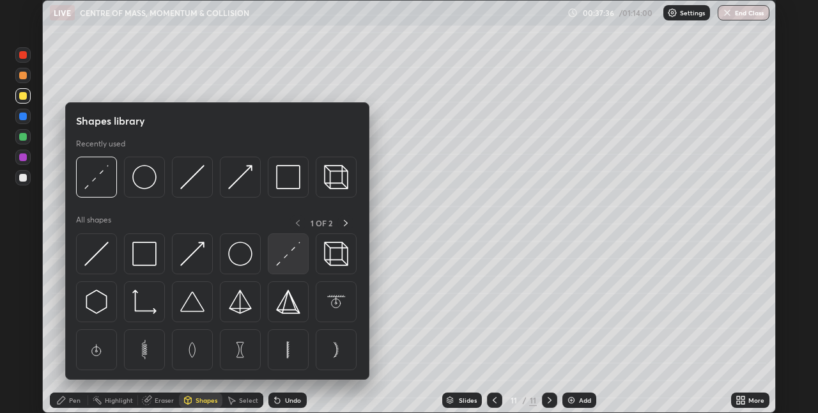
click at [286, 249] on img at bounding box center [288, 254] width 24 height 24
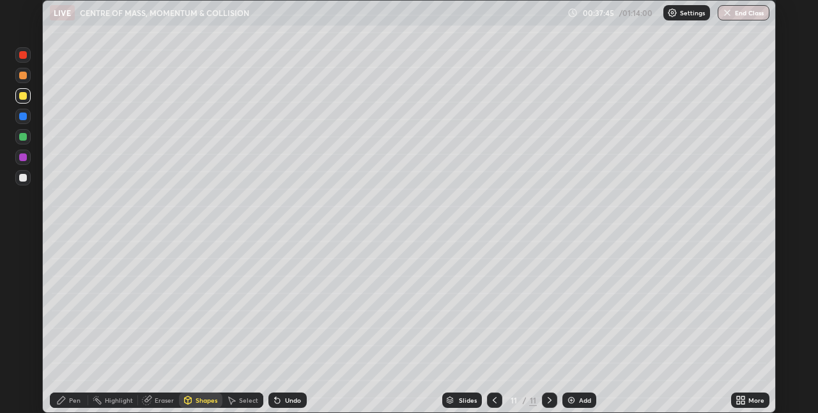
click at [197, 403] on div "Shapes" at bounding box center [207, 400] width 22 height 6
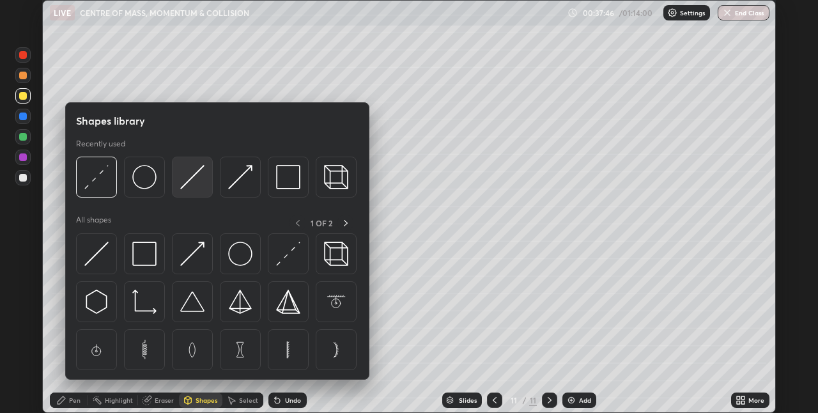
click at [194, 182] on img at bounding box center [192, 177] width 24 height 24
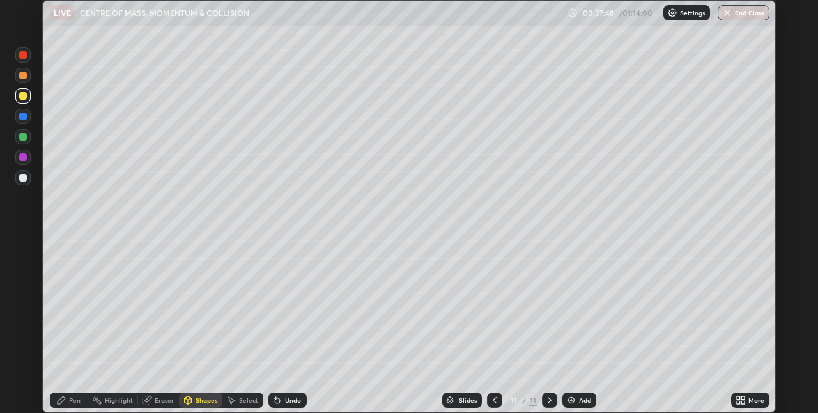
click at [24, 138] on div at bounding box center [23, 137] width 8 height 8
click at [64, 402] on icon at bounding box center [61, 400] width 10 height 10
click at [497, 396] on icon at bounding box center [495, 400] width 10 height 10
click at [549, 400] on icon at bounding box center [550, 400] width 10 height 10
click at [490, 395] on icon at bounding box center [495, 400] width 10 height 10
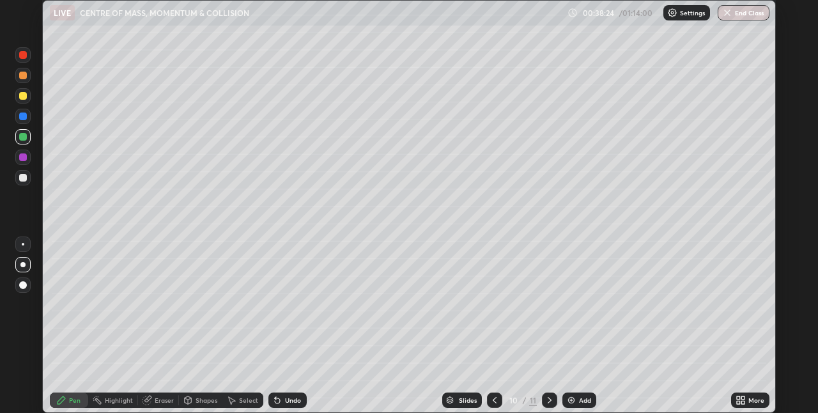
click at [548, 399] on icon at bounding box center [550, 400] width 10 height 10
click at [159, 398] on div "Eraser" at bounding box center [164, 400] width 19 height 6
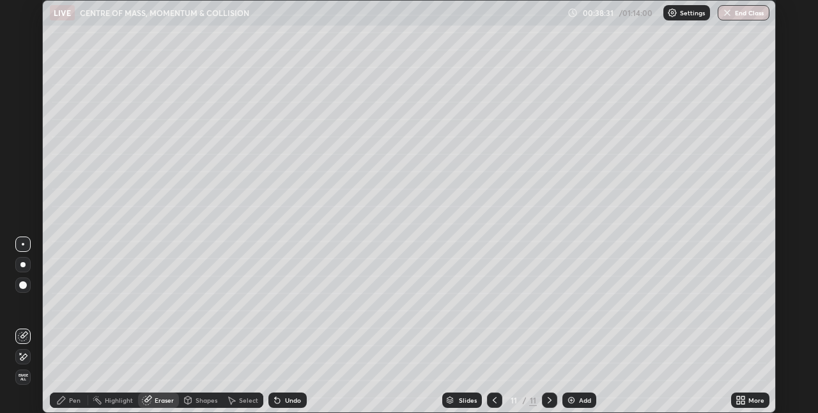
click at [494, 400] on icon at bounding box center [495, 400] width 10 height 10
click at [545, 403] on icon at bounding box center [550, 400] width 10 height 10
click at [69, 399] on div "Pen" at bounding box center [75, 400] width 12 height 6
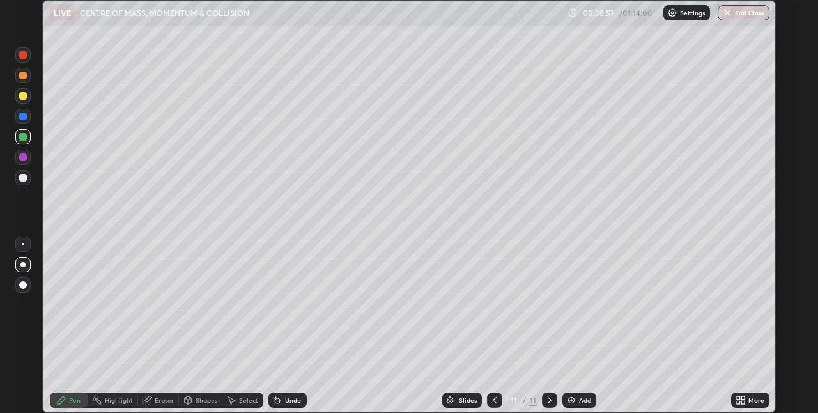
click at [24, 178] on div at bounding box center [23, 178] width 8 height 8
click at [289, 402] on div "Undo" at bounding box center [293, 400] width 16 height 6
click at [288, 402] on div "Undo" at bounding box center [293, 400] width 16 height 6
click at [492, 402] on icon at bounding box center [495, 400] width 10 height 10
click at [547, 403] on icon at bounding box center [550, 400] width 10 height 10
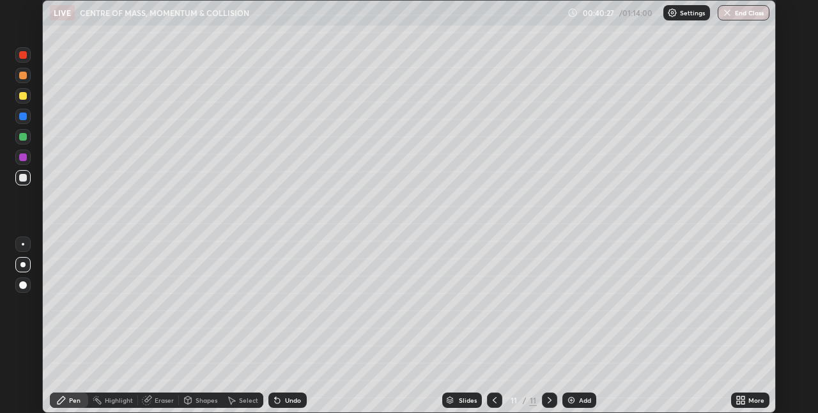
click at [292, 400] on div "Undo" at bounding box center [293, 400] width 16 height 6
click at [494, 400] on icon at bounding box center [495, 400] width 10 height 10
click at [549, 400] on icon at bounding box center [550, 400] width 10 height 10
click at [575, 402] on div "Add" at bounding box center [580, 400] width 34 height 15
click at [211, 402] on div "Shapes" at bounding box center [207, 400] width 22 height 6
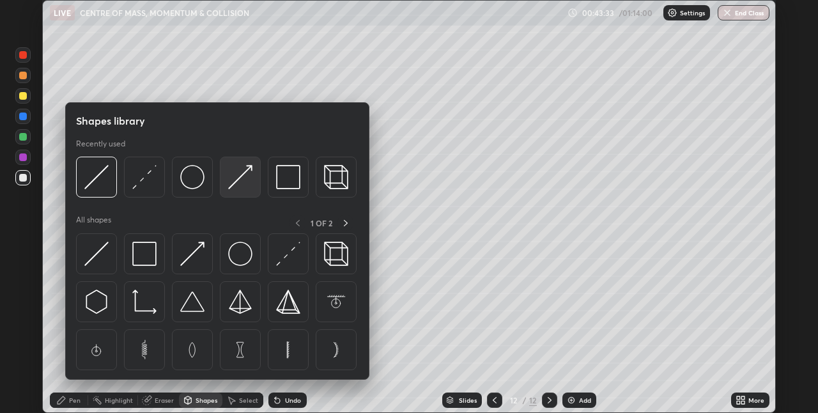
click at [246, 189] on img at bounding box center [240, 177] width 24 height 24
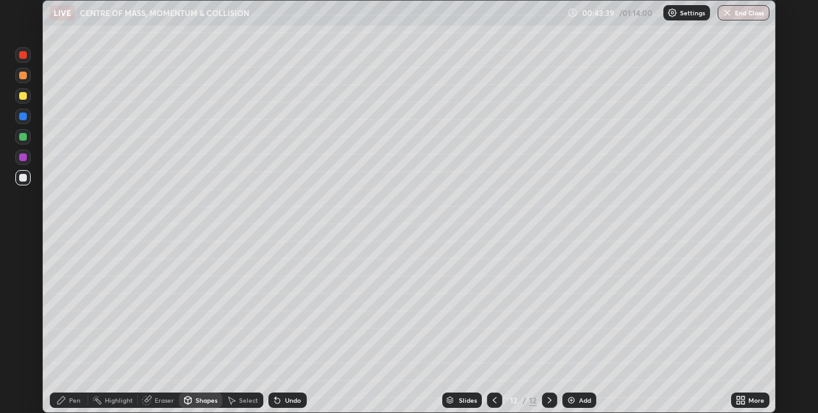
click at [207, 401] on div "Shapes" at bounding box center [207, 400] width 22 height 6
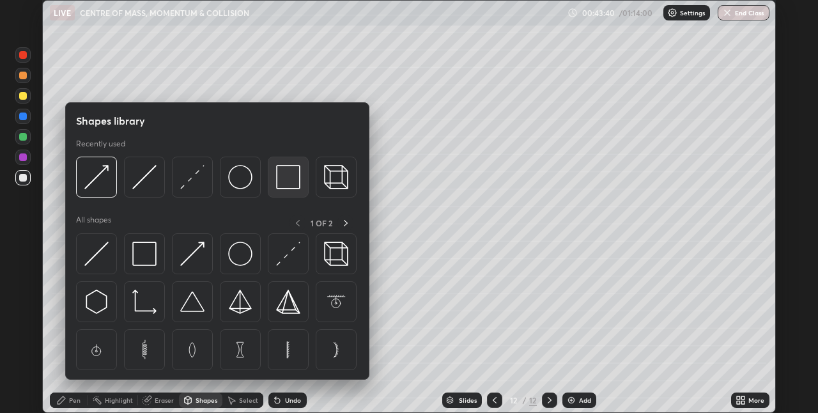
click at [285, 181] on img at bounding box center [288, 177] width 24 height 24
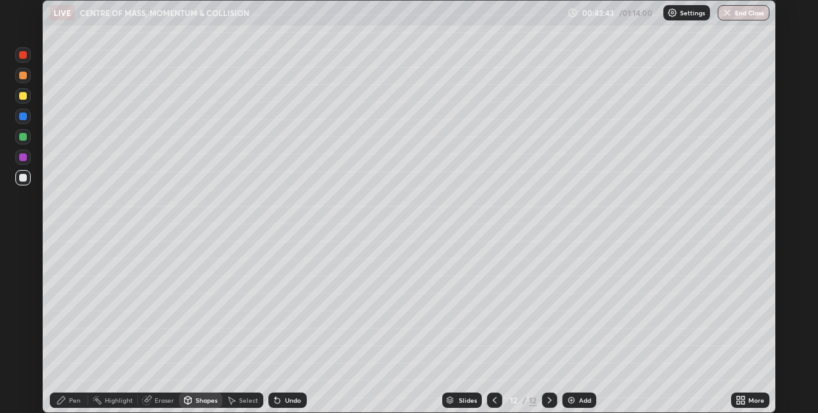
click at [283, 400] on div "Undo" at bounding box center [288, 400] width 38 height 15
click at [74, 399] on div "Pen" at bounding box center [75, 400] width 12 height 6
click at [24, 285] on div at bounding box center [23, 285] width 8 height 8
click at [189, 402] on icon at bounding box center [187, 400] width 7 height 8
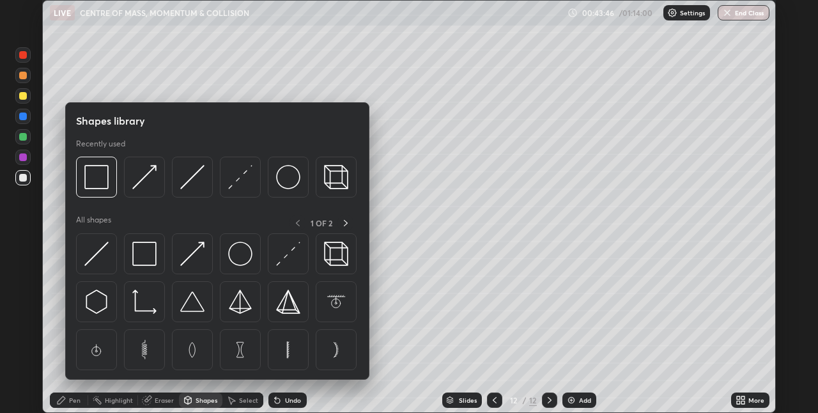
click at [196, 401] on div "Shapes" at bounding box center [207, 400] width 22 height 6
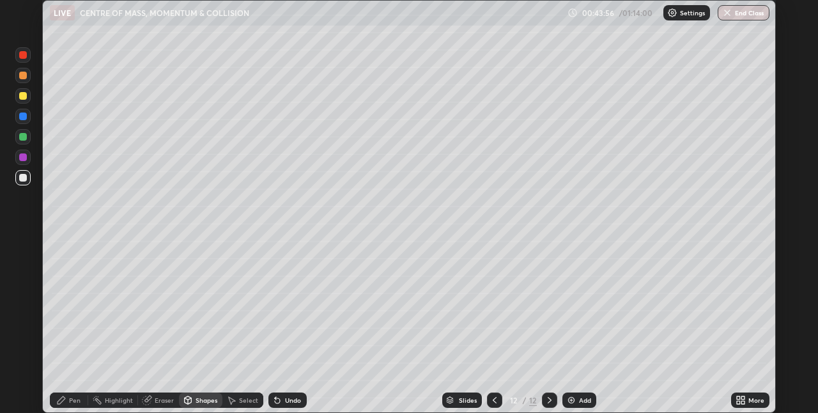
click at [288, 402] on div "Undo" at bounding box center [293, 400] width 16 height 6
click at [205, 401] on div "Shapes" at bounding box center [207, 400] width 22 height 6
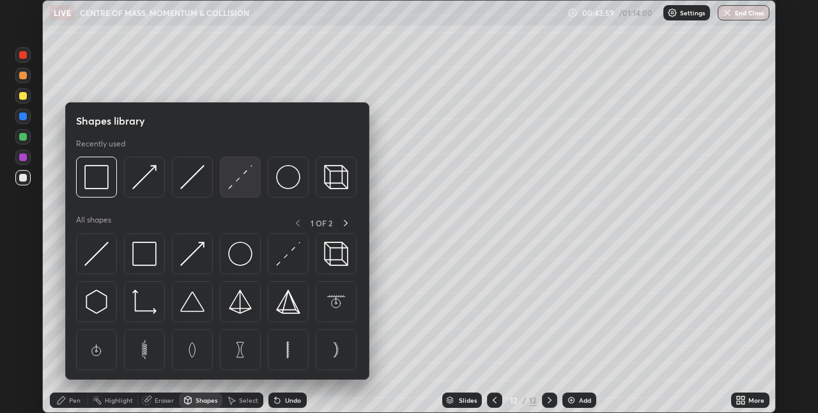
click at [246, 184] on img at bounding box center [240, 177] width 24 height 24
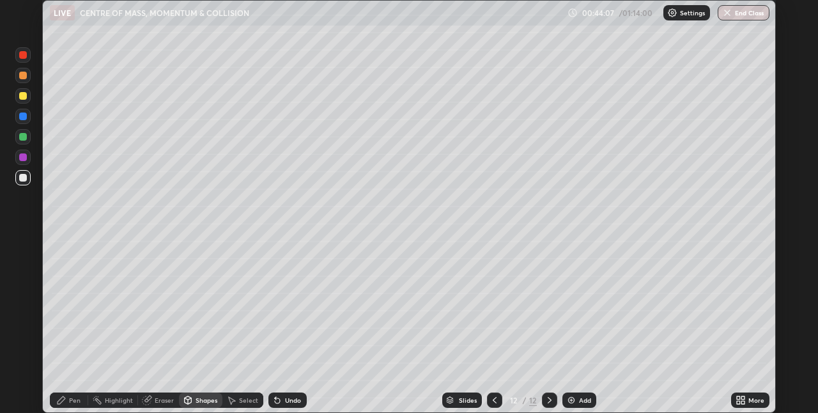
click at [289, 401] on div "Undo" at bounding box center [293, 400] width 16 height 6
click at [70, 404] on div "Pen" at bounding box center [69, 400] width 38 height 15
click at [283, 403] on div "Undo" at bounding box center [288, 400] width 38 height 15
click at [281, 405] on div "Undo" at bounding box center [288, 400] width 38 height 15
click at [285, 400] on div "Undo" at bounding box center [293, 400] width 16 height 6
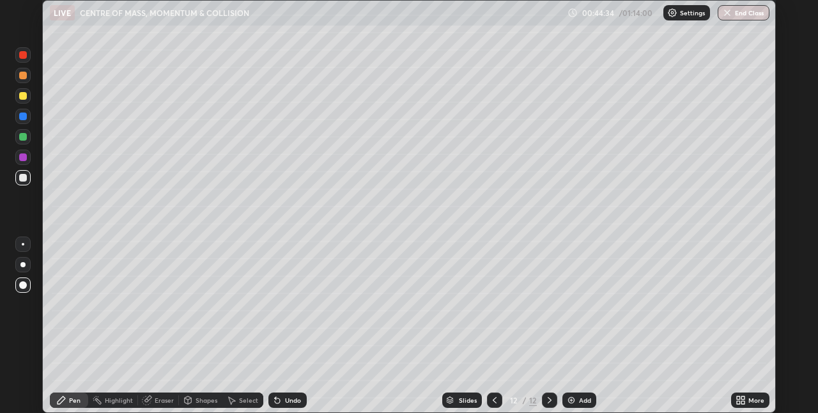
click at [289, 400] on div "Undo" at bounding box center [293, 400] width 16 height 6
click at [285, 401] on div "Undo" at bounding box center [293, 400] width 16 height 6
click at [281, 398] on div "Undo" at bounding box center [288, 400] width 38 height 15
click at [285, 402] on div "Undo" at bounding box center [293, 400] width 16 height 6
click at [291, 405] on div "Undo" at bounding box center [288, 400] width 38 height 15
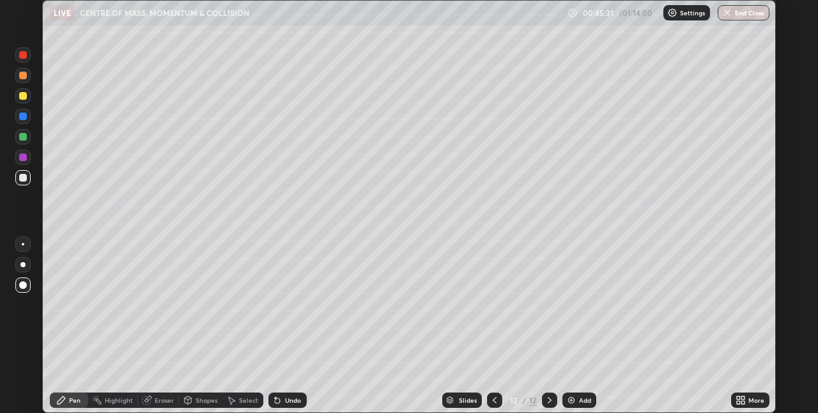
click at [292, 405] on div "Undo" at bounding box center [288, 400] width 38 height 15
click at [288, 406] on div "Undo" at bounding box center [288, 400] width 38 height 15
click at [156, 400] on div "Eraser" at bounding box center [164, 400] width 19 height 6
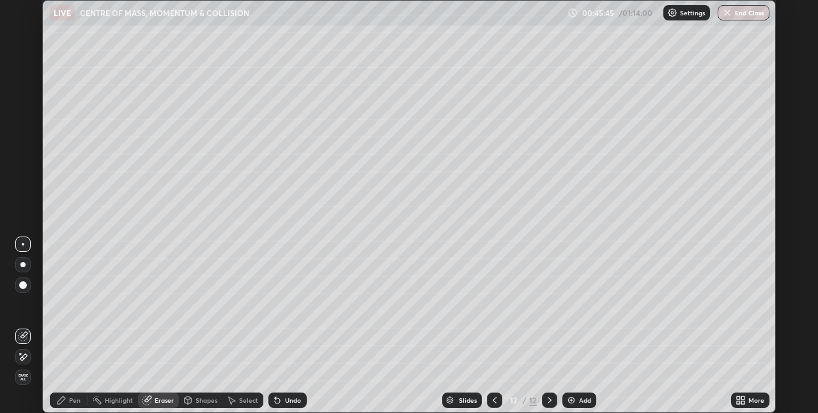
click at [203, 401] on div "Shapes" at bounding box center [207, 400] width 22 height 6
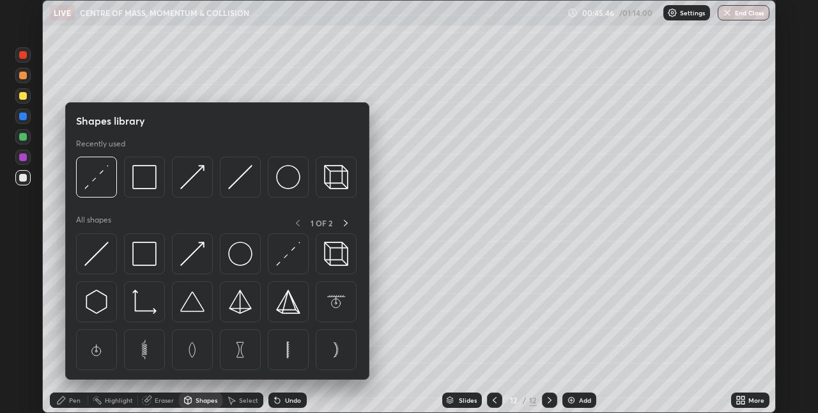
click at [74, 400] on div "Pen" at bounding box center [75, 400] width 12 height 6
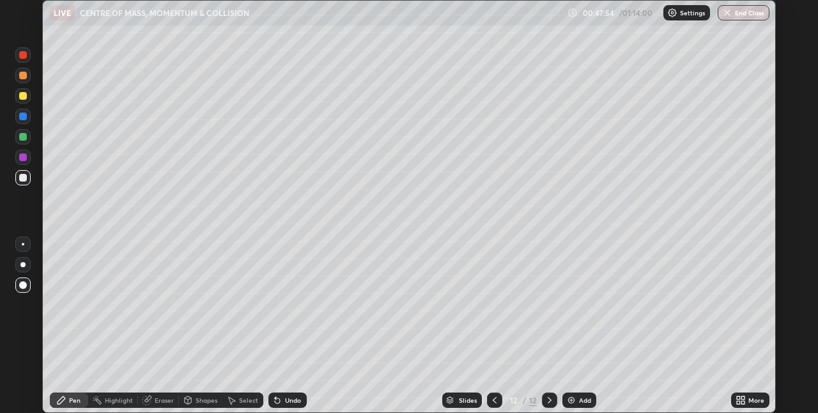
click at [584, 398] on div "Add" at bounding box center [585, 400] width 12 height 6
click at [289, 400] on div "Undo" at bounding box center [293, 400] width 16 height 6
click at [286, 405] on div "Undo" at bounding box center [288, 400] width 38 height 15
click at [289, 407] on div "Undo" at bounding box center [288, 400] width 38 height 15
click at [207, 398] on div "Shapes" at bounding box center [207, 400] width 22 height 6
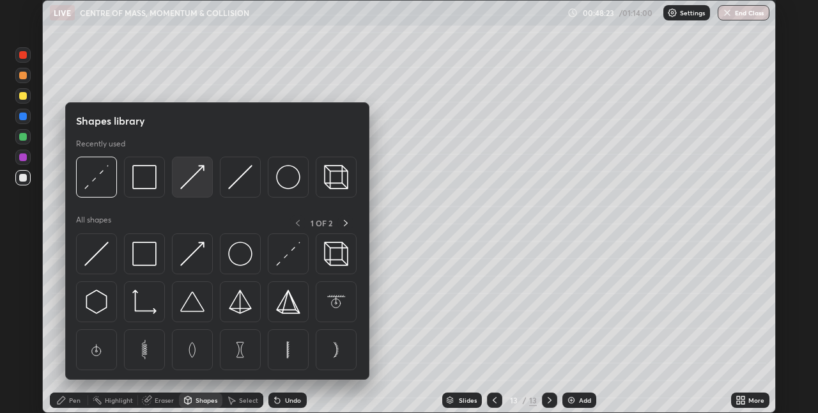
click at [204, 185] on img at bounding box center [192, 177] width 24 height 24
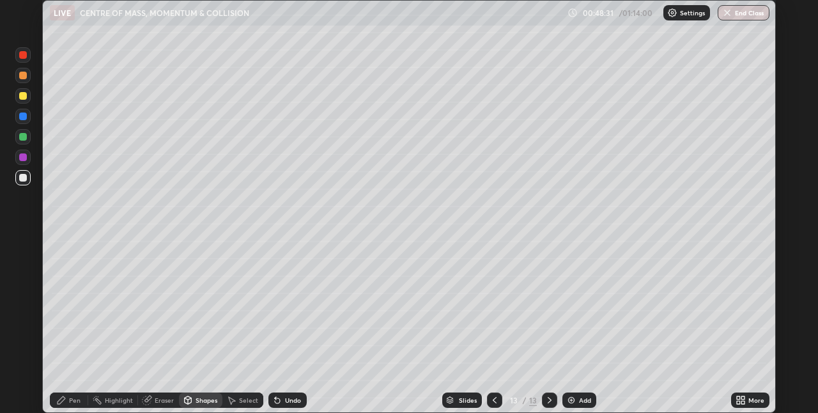
click at [74, 401] on div "Pen" at bounding box center [75, 400] width 12 height 6
click at [26, 282] on div at bounding box center [22, 284] width 15 height 15
click at [23, 265] on div at bounding box center [22, 264] width 5 height 5
click at [24, 96] on div at bounding box center [23, 96] width 8 height 8
click at [27, 182] on div at bounding box center [22, 177] width 15 height 15
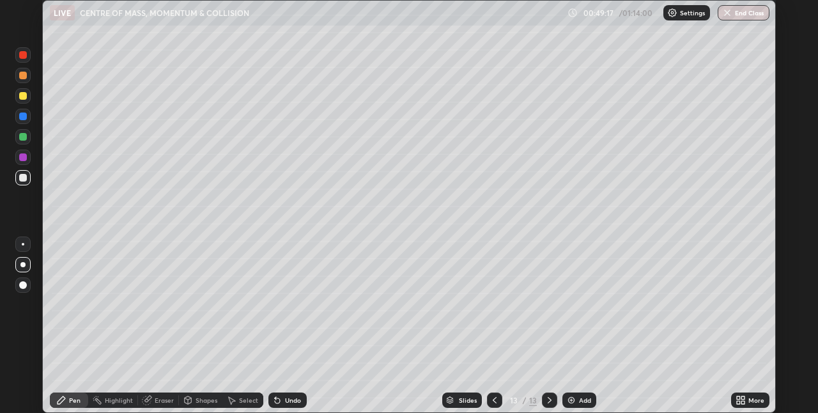
click at [29, 93] on div at bounding box center [22, 95] width 15 height 15
click at [581, 403] on div "Add" at bounding box center [585, 400] width 12 height 6
click at [26, 176] on div at bounding box center [23, 178] width 8 height 8
click at [29, 277] on div at bounding box center [22, 285] width 15 height 20
click at [492, 399] on icon at bounding box center [495, 400] width 10 height 10
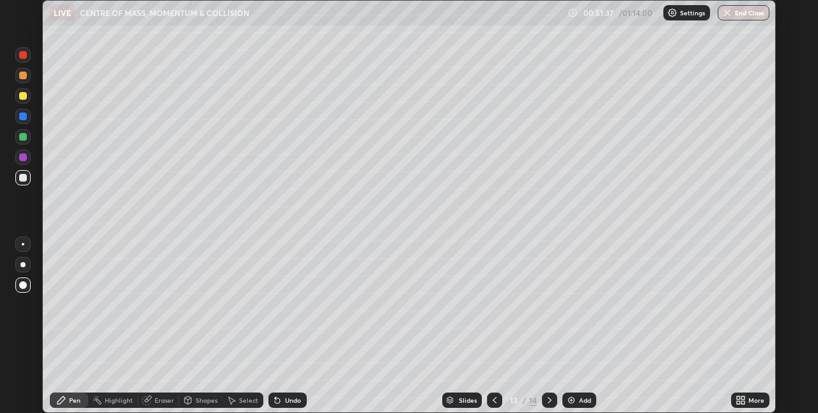
click at [292, 402] on div "Undo" at bounding box center [293, 400] width 16 height 6
click at [294, 400] on div "Undo" at bounding box center [293, 400] width 16 height 6
click at [295, 403] on div "Undo" at bounding box center [293, 400] width 16 height 6
click at [297, 399] on div "Undo" at bounding box center [293, 400] width 16 height 6
click at [300, 397] on div "Undo" at bounding box center [288, 400] width 38 height 15
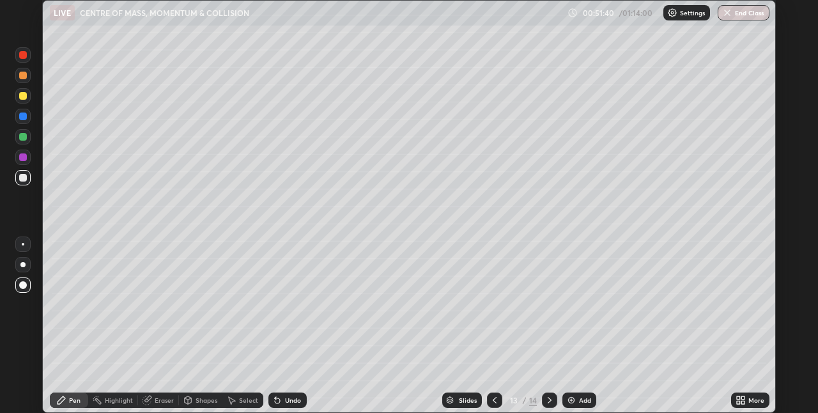
click at [304, 399] on div "Undo" at bounding box center [288, 400] width 38 height 15
click at [494, 402] on icon at bounding box center [495, 400] width 10 height 10
click at [491, 407] on div at bounding box center [494, 400] width 15 height 15
click at [492, 397] on icon at bounding box center [495, 400] width 10 height 10
click at [545, 395] on icon at bounding box center [550, 400] width 10 height 10
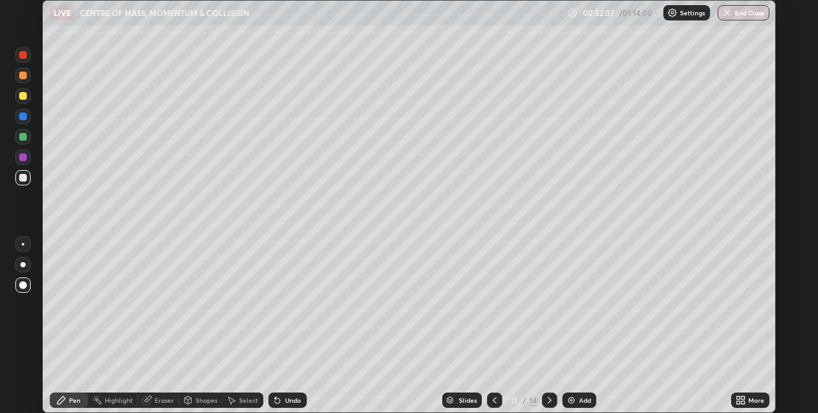
click at [549, 403] on icon at bounding box center [550, 400] width 10 height 10
click at [548, 405] on div at bounding box center [549, 400] width 15 height 15
click at [546, 407] on div at bounding box center [549, 400] width 15 height 15
click at [492, 396] on icon at bounding box center [495, 400] width 10 height 10
click at [29, 97] on div at bounding box center [22, 95] width 15 height 15
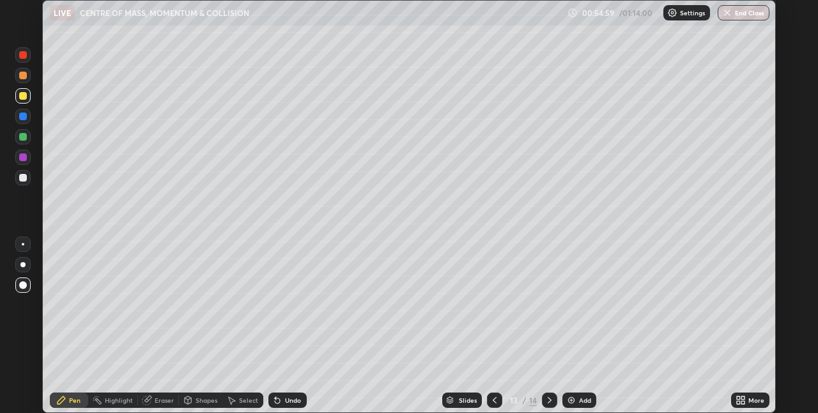
click at [547, 402] on icon at bounding box center [550, 400] width 10 height 10
click at [575, 403] on img at bounding box center [571, 400] width 10 height 10
click at [21, 178] on div at bounding box center [23, 178] width 8 height 8
click at [196, 402] on div "Shapes" at bounding box center [207, 400] width 22 height 6
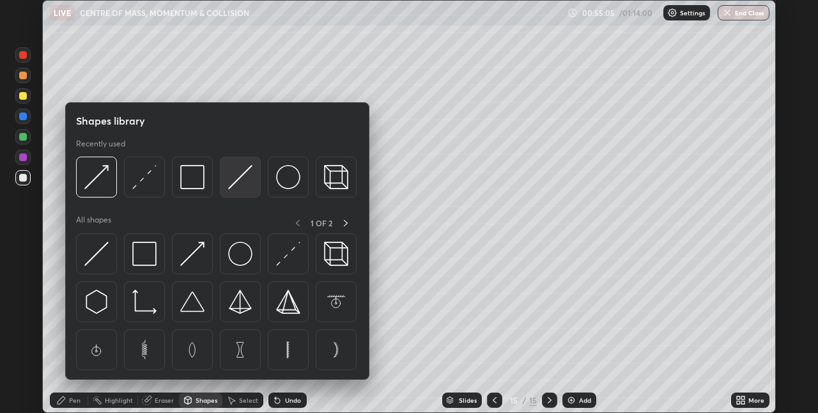
click at [237, 183] on img at bounding box center [240, 177] width 24 height 24
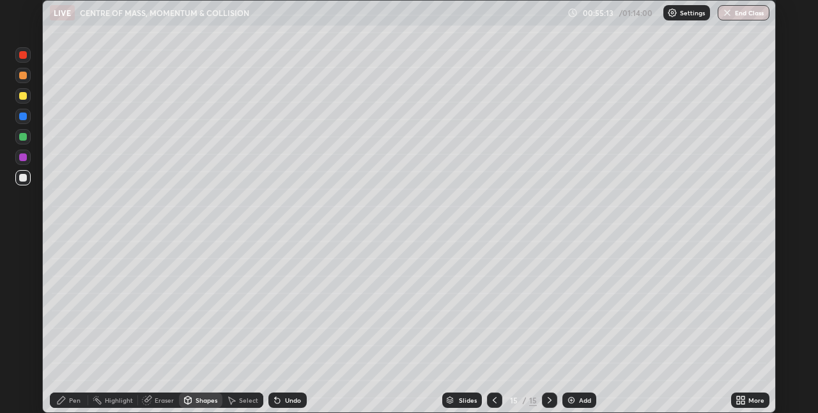
click at [74, 398] on div "Pen" at bounding box center [75, 400] width 12 height 6
click at [23, 251] on div at bounding box center [22, 244] width 15 height 15
click at [23, 265] on div at bounding box center [22, 264] width 5 height 5
click at [494, 400] on icon at bounding box center [495, 400] width 10 height 10
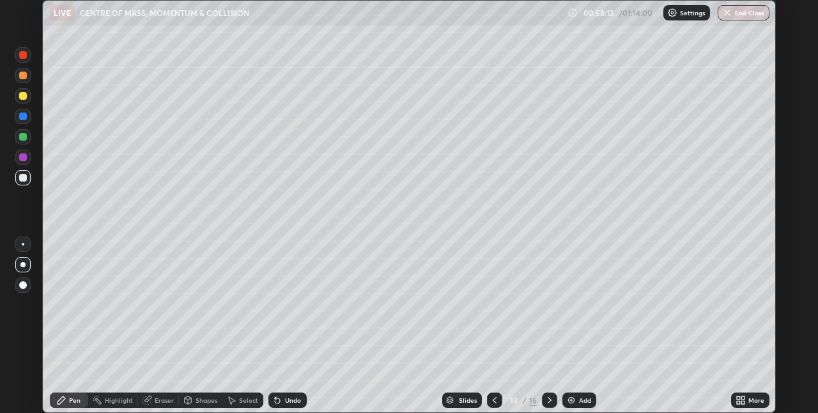
click at [21, 134] on div at bounding box center [23, 137] width 8 height 8
click at [547, 403] on icon at bounding box center [550, 400] width 10 height 10
click at [549, 400] on icon at bounding box center [550, 400] width 10 height 10
click at [579, 400] on div "Add" at bounding box center [585, 400] width 12 height 6
click at [22, 181] on div at bounding box center [23, 178] width 8 height 8
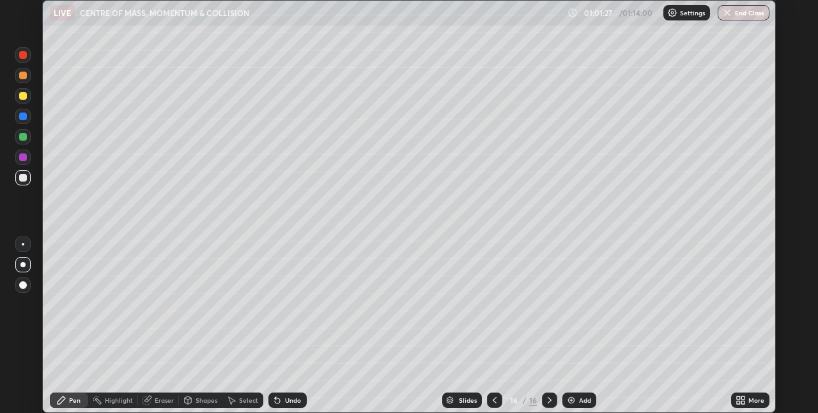
click at [753, 12] on button "End Class" at bounding box center [744, 12] width 52 height 15
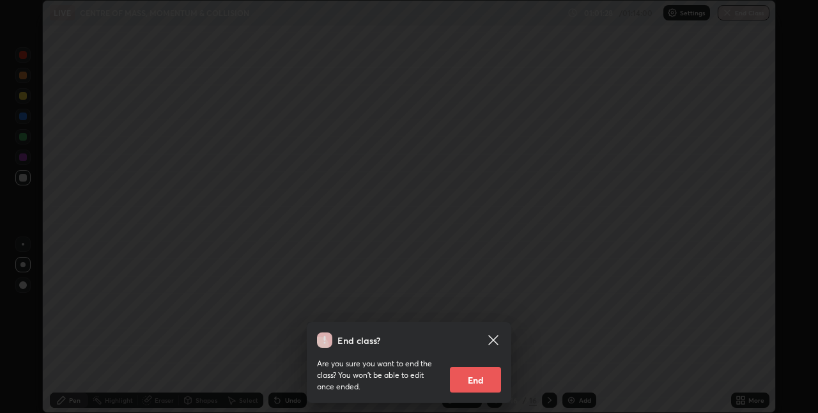
click at [481, 380] on button "End" at bounding box center [475, 380] width 51 height 26
